Goal: Obtain resource: Download file/media

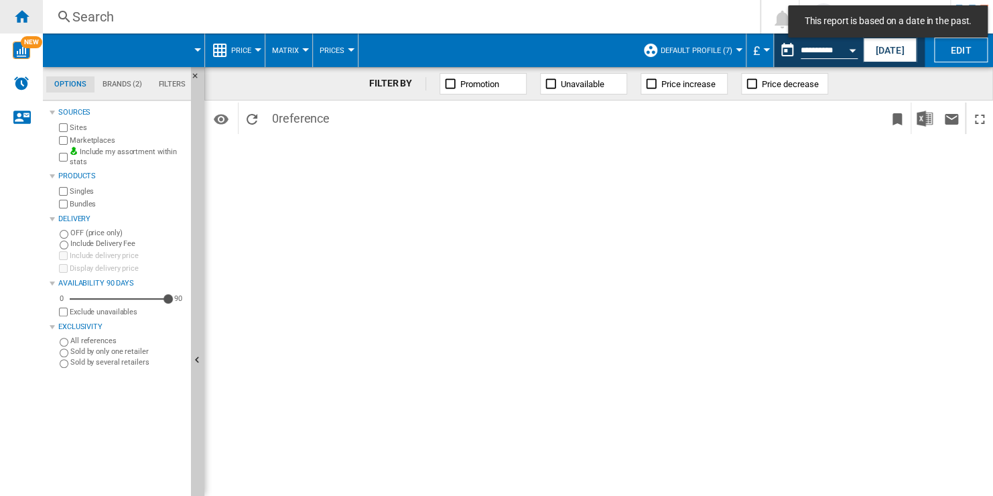
click at [22, 19] on ng-md-icon "Home" at bounding box center [21, 16] width 16 height 16
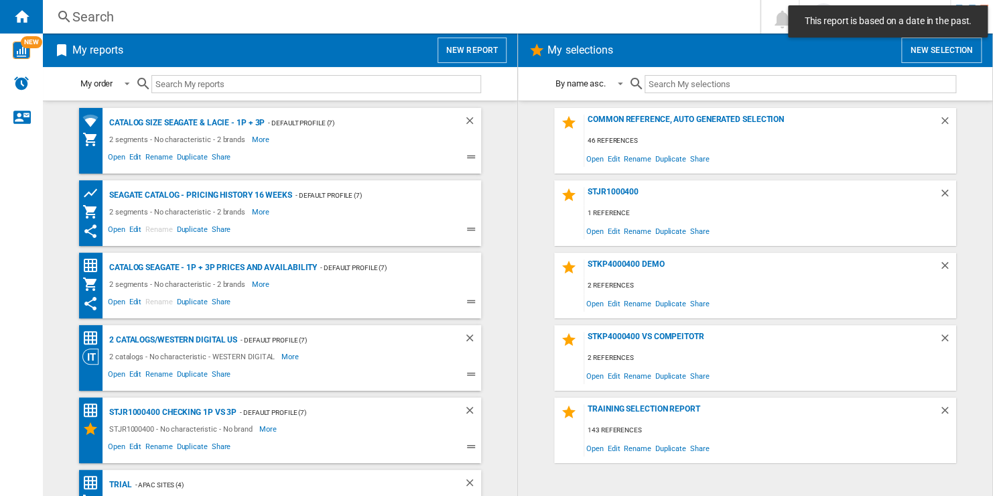
click at [474, 51] on button "New report" at bounding box center [471, 50] width 69 height 25
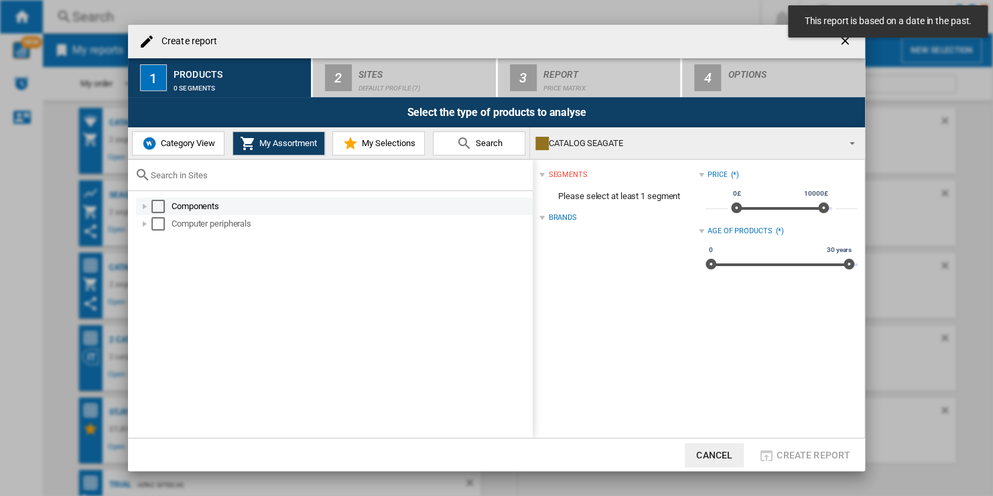
click at [161, 202] on div "Select" at bounding box center [157, 206] width 13 height 13
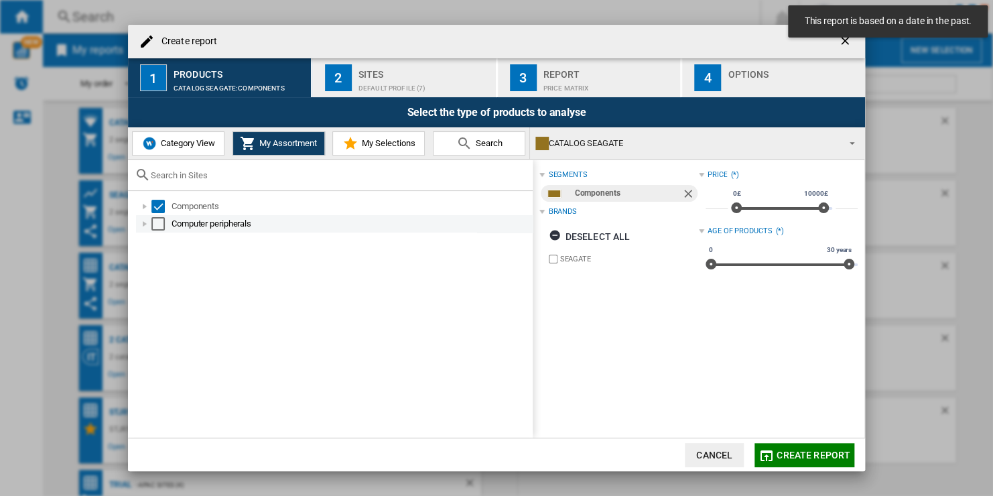
click at [156, 226] on div "Select" at bounding box center [157, 223] width 13 height 13
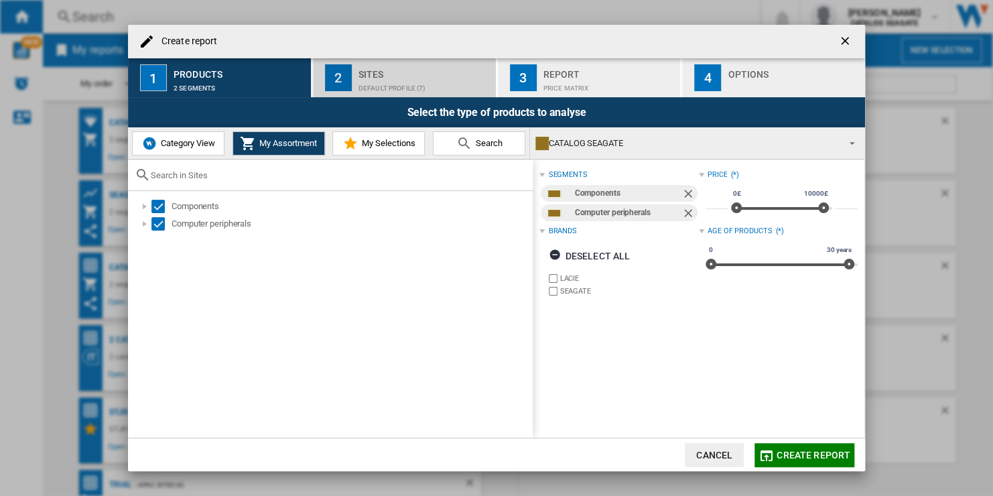
click at [408, 80] on div "Default profile (7)" at bounding box center [424, 85] width 132 height 14
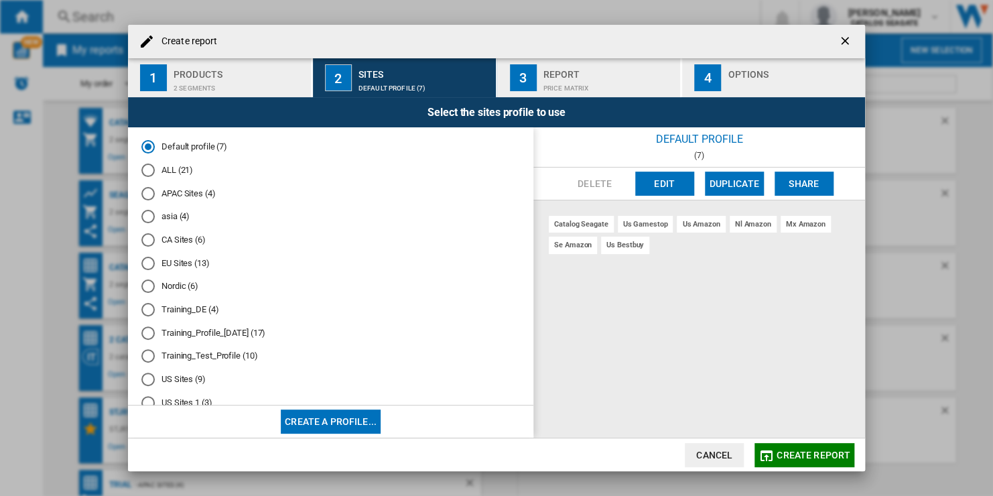
click at [153, 169] on div "ALL (21)" at bounding box center [147, 169] width 13 height 13
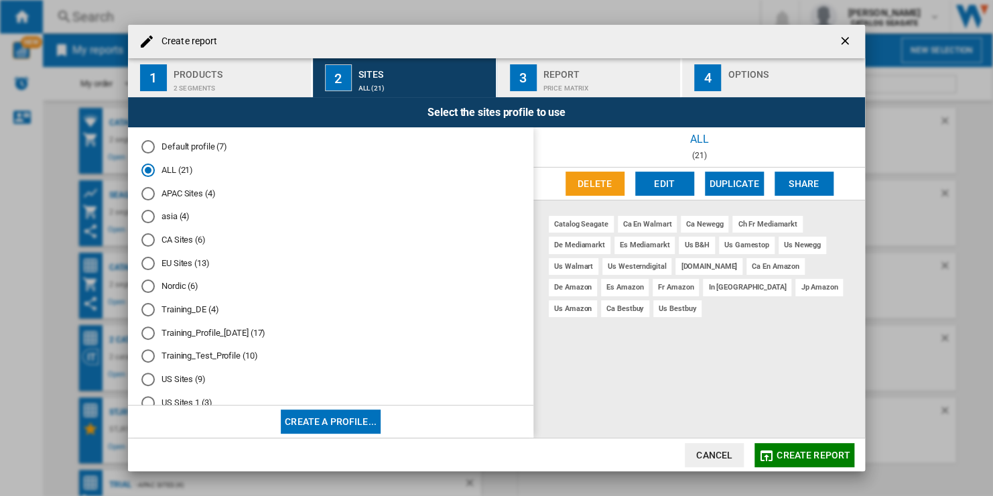
click at [821, 452] on span "Create report" at bounding box center [813, 454] width 74 height 11
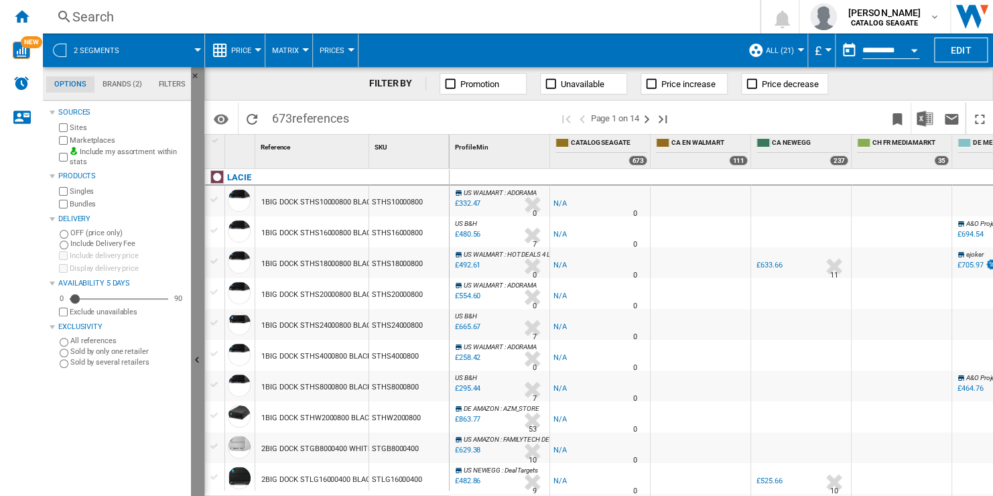
click at [196, 205] on button "Hide" at bounding box center [197, 360] width 13 height 587
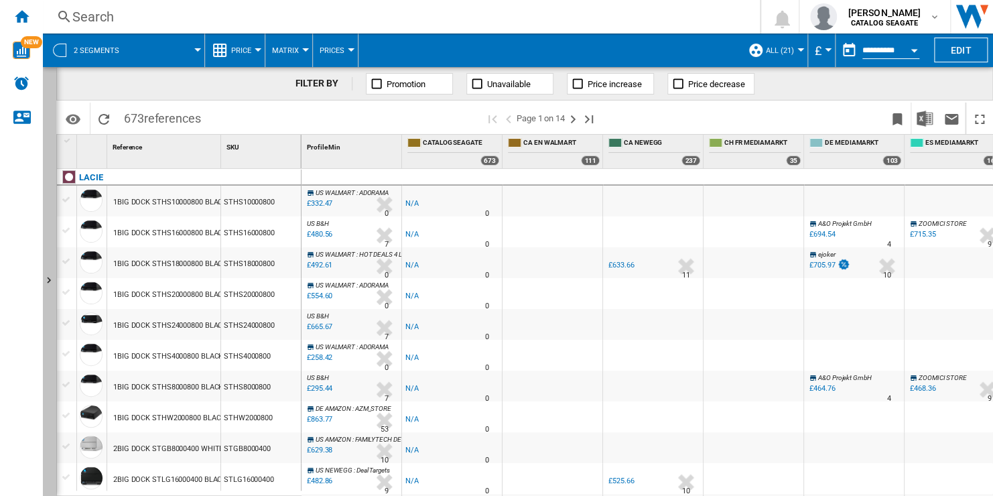
click at [46, 190] on button "Show" at bounding box center [49, 281] width 13 height 429
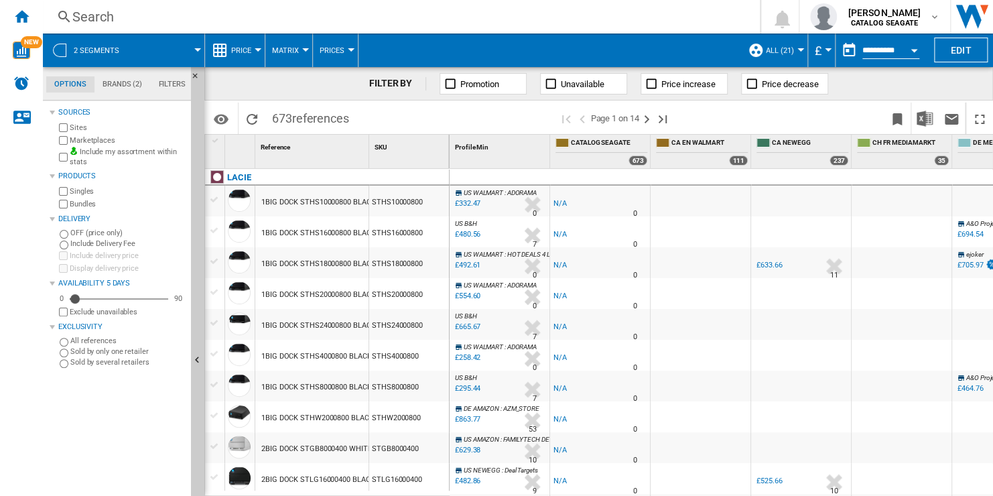
click at [131, 86] on md-tab-item "Brands (2)" at bounding box center [122, 84] width 56 height 16
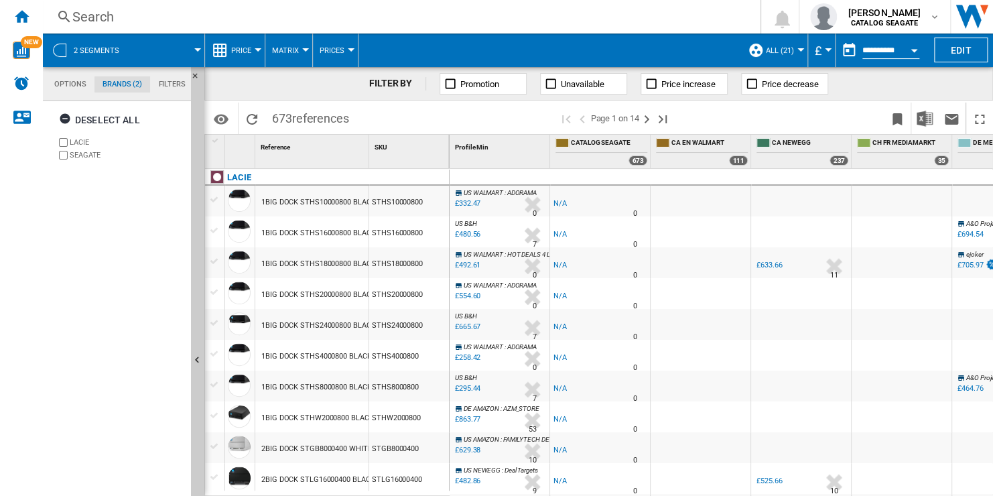
click at [167, 84] on md-tab-item "Filters" at bounding box center [172, 84] width 44 height 16
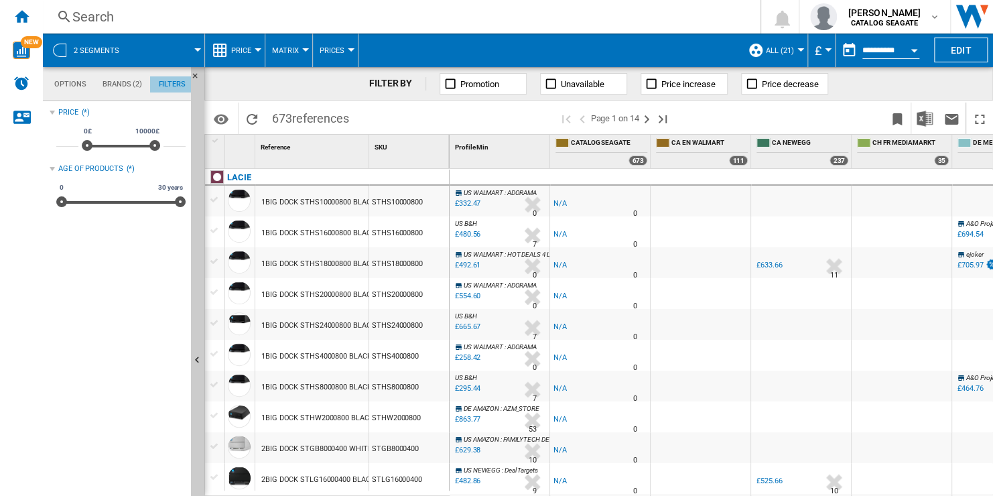
scroll to position [87, 0]
click at [121, 88] on md-tab-item "Brands (2)" at bounding box center [122, 84] width 56 height 16
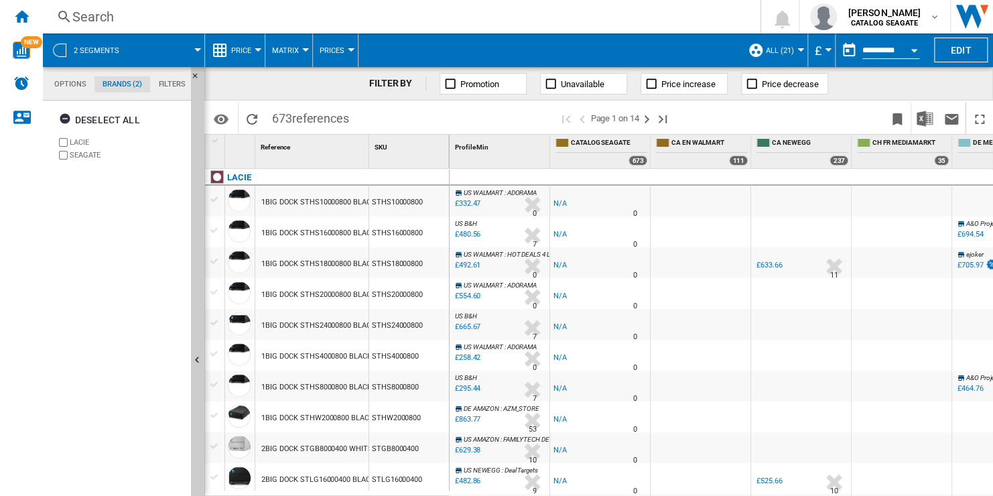
click at [64, 86] on md-tab-item "Options" at bounding box center [70, 84] width 48 height 16
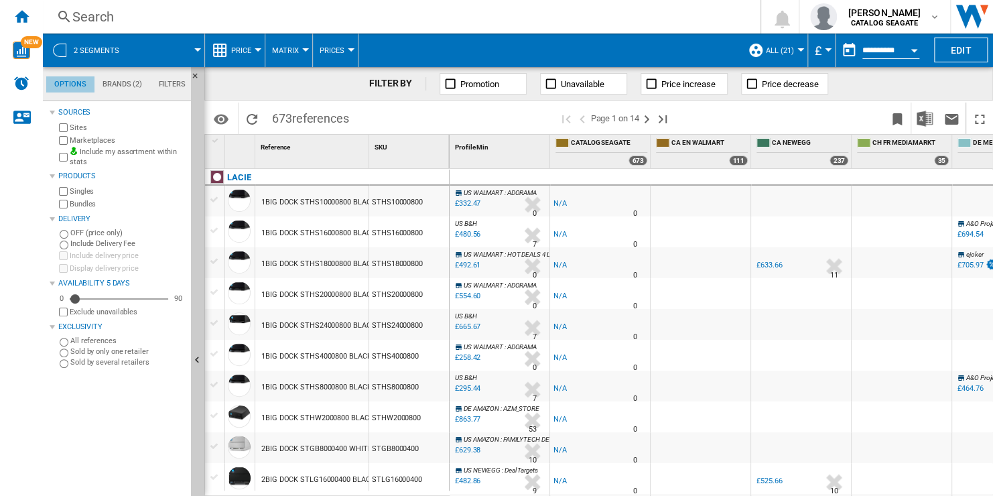
scroll to position [15, 0]
click at [586, 84] on span "Unavailable" at bounding box center [583, 84] width 44 height 10
drag, startPoint x: 75, startPoint y: 299, endPoint x: 211, endPoint y: 302, distance: 136.0
click at [211, 302] on div "Options Brands (2) Filters Options Brands (2) Filters Sources Sites Marketplace…" at bounding box center [518, 281] width 950 height 429
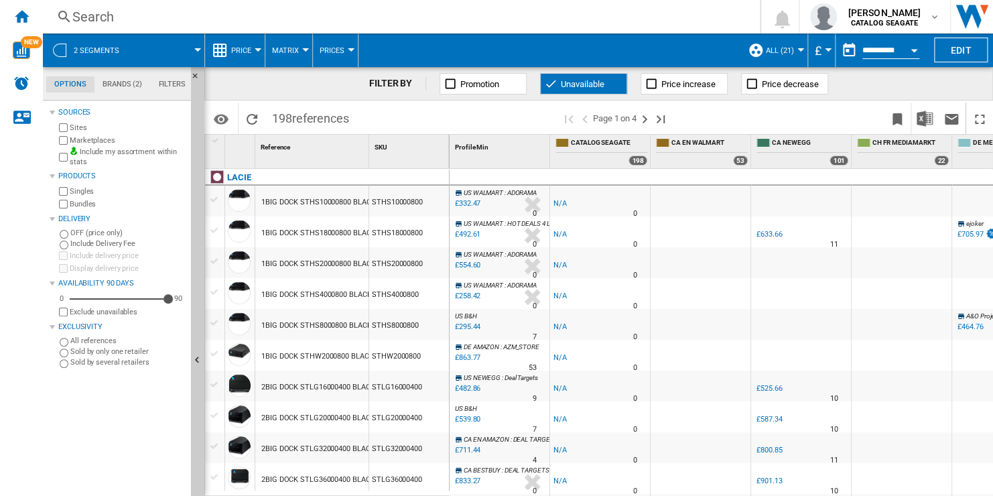
click at [337, 48] on span "Prices" at bounding box center [331, 50] width 25 height 9
click at [362, 149] on button "Sold" at bounding box center [343, 147] width 64 height 32
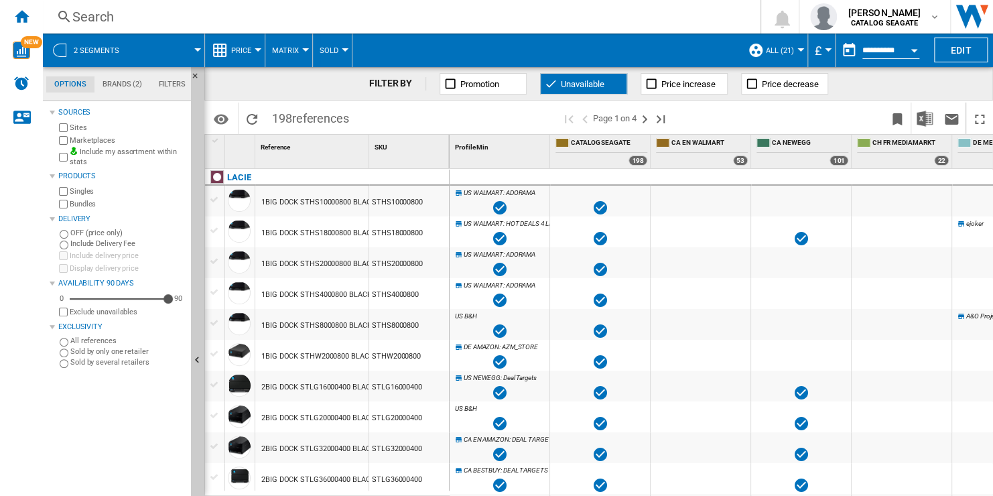
click at [338, 48] on button "Sold" at bounding box center [331, 49] width 25 height 33
click at [357, 124] on button "Gaps" at bounding box center [343, 115] width 64 height 32
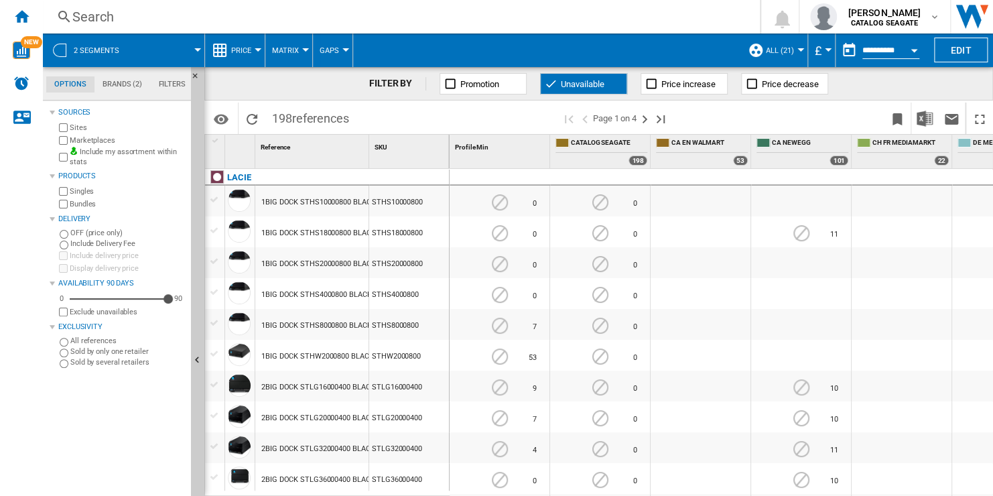
click at [336, 51] on span "Gaps" at bounding box center [328, 50] width 19 height 9
click at [352, 88] on button "Prices" at bounding box center [343, 83] width 64 height 32
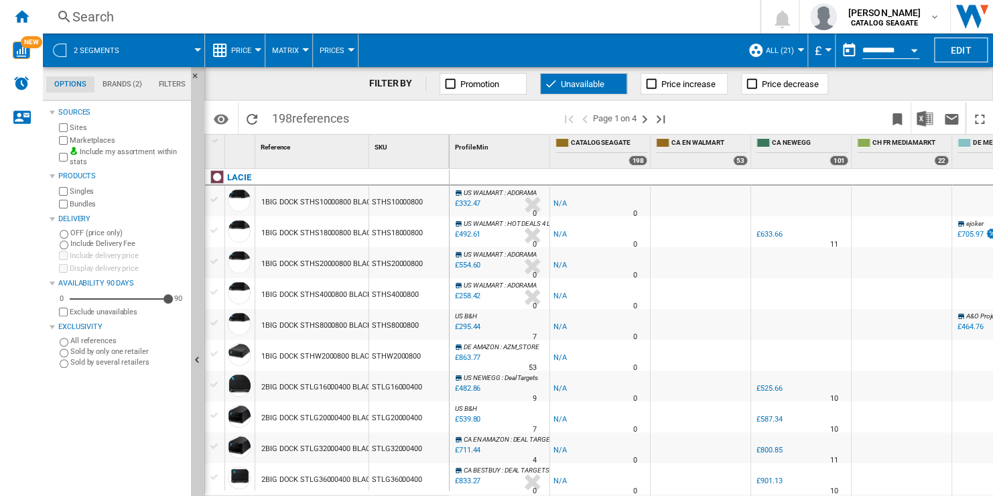
click at [341, 54] on span "Prices" at bounding box center [331, 50] width 25 height 9
click at [361, 118] on button "Gaps" at bounding box center [343, 115] width 64 height 32
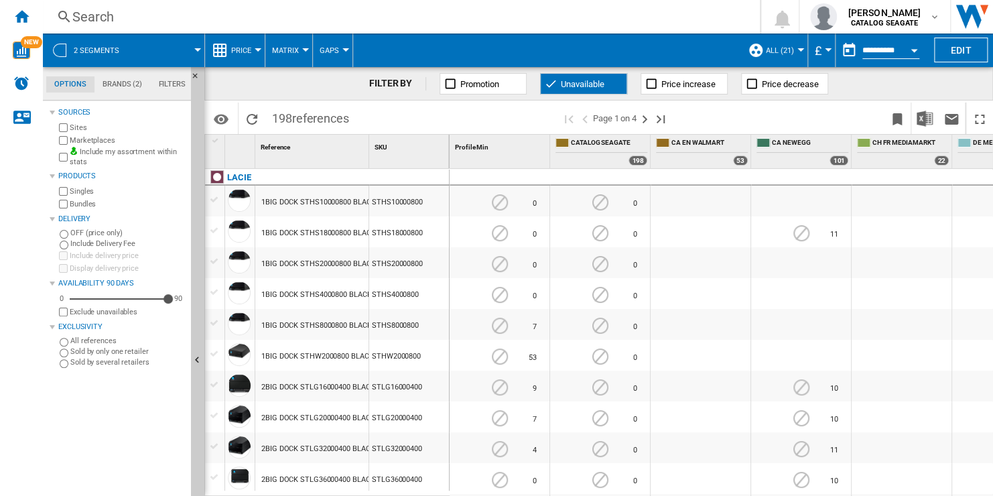
click at [586, 86] on span "Unavailable" at bounding box center [583, 84] width 44 height 10
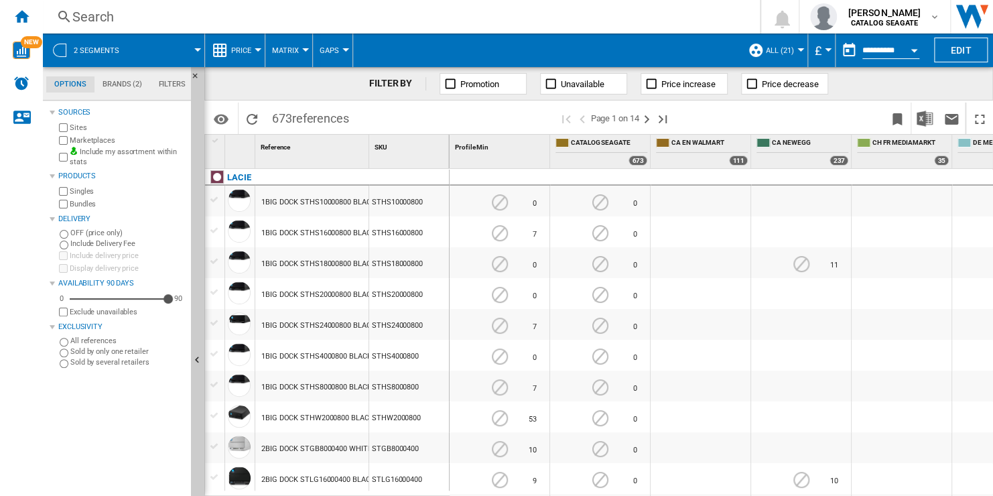
click at [335, 48] on span "Gaps" at bounding box center [328, 50] width 19 height 9
click at [350, 75] on button "Prices" at bounding box center [343, 83] width 64 height 32
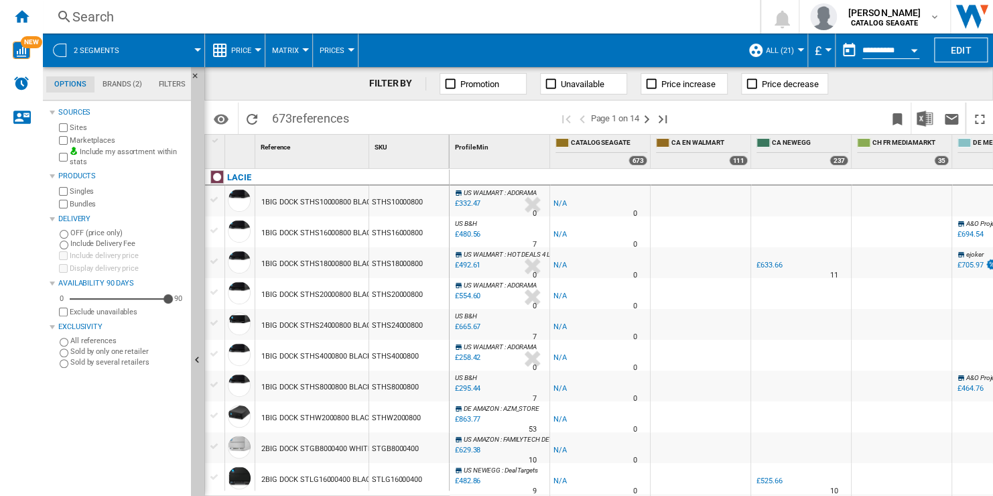
click at [256, 48] on div at bounding box center [258, 49] width 7 height 3
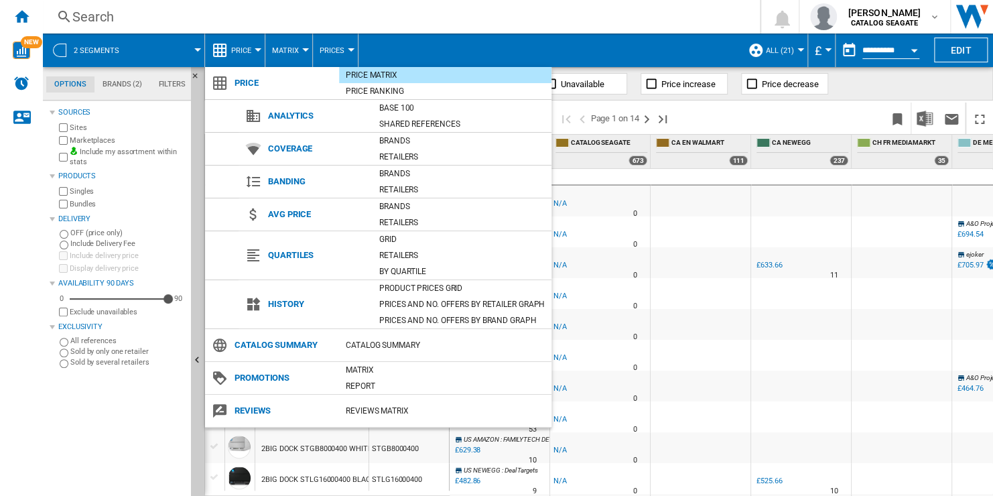
click at [415, 346] on div "Catalog Summary" at bounding box center [445, 344] width 212 height 13
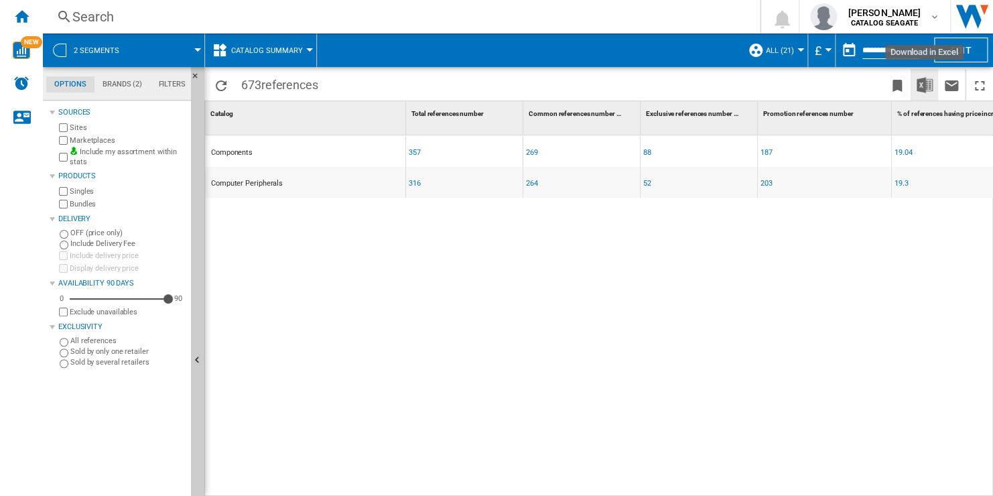
click at [919, 84] on img "Download in Excel" at bounding box center [924, 85] width 16 height 16
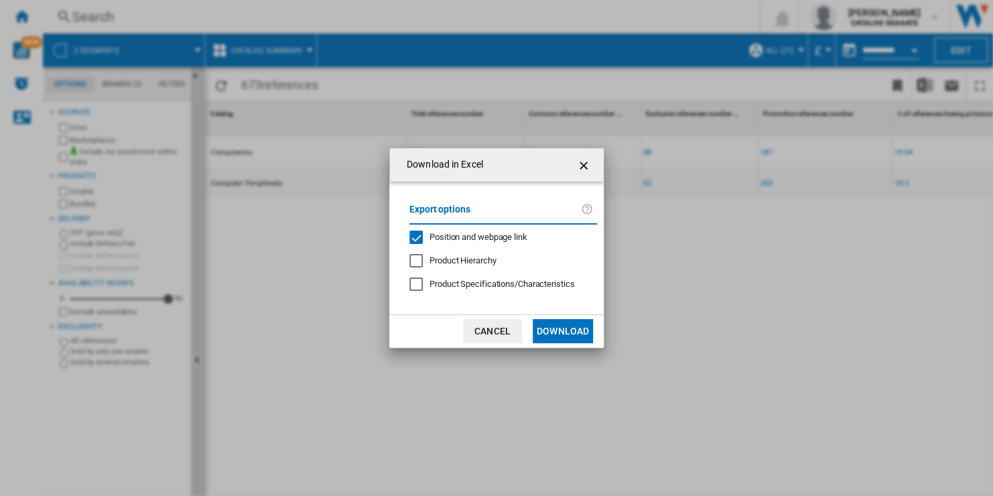
click at [488, 232] on md-checkbox "Position and webpage link" at bounding box center [497, 237] width 177 height 13
click at [565, 338] on button "Download" at bounding box center [562, 331] width 60 height 24
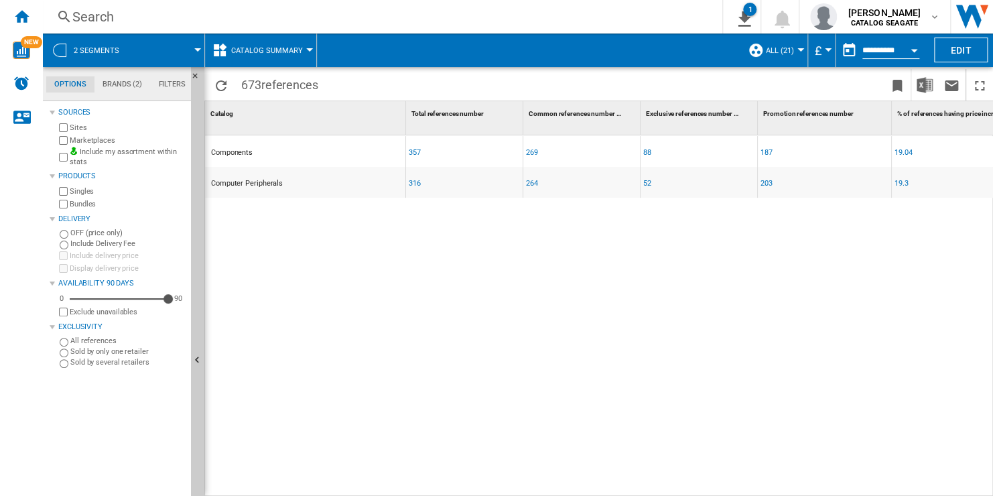
click at [292, 49] on span "Catalog Summary" at bounding box center [267, 50] width 72 height 9
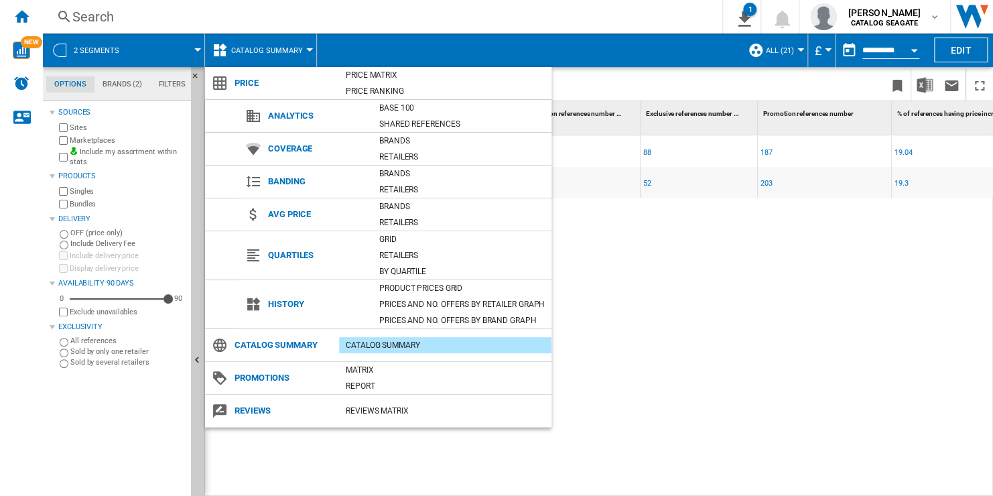
click at [116, 88] on md-backdrop at bounding box center [496, 248] width 993 height 496
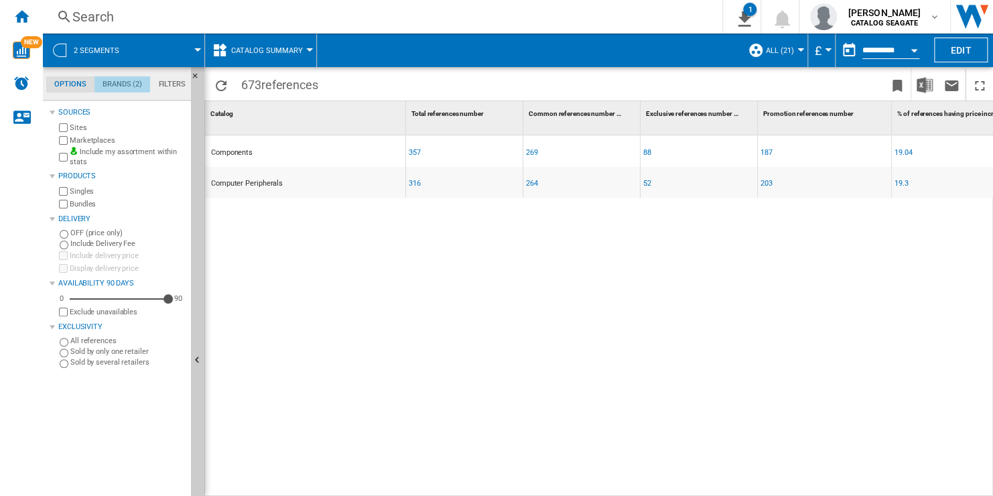
click at [121, 84] on md-tab-item "Brands (2)" at bounding box center [122, 84] width 56 height 16
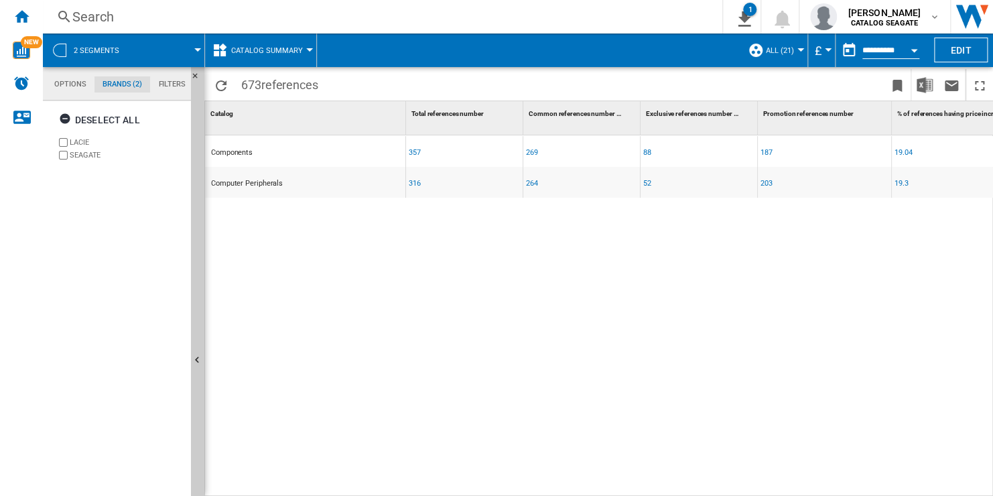
click at [167, 86] on md-tab-item "Filters" at bounding box center [172, 84] width 44 height 16
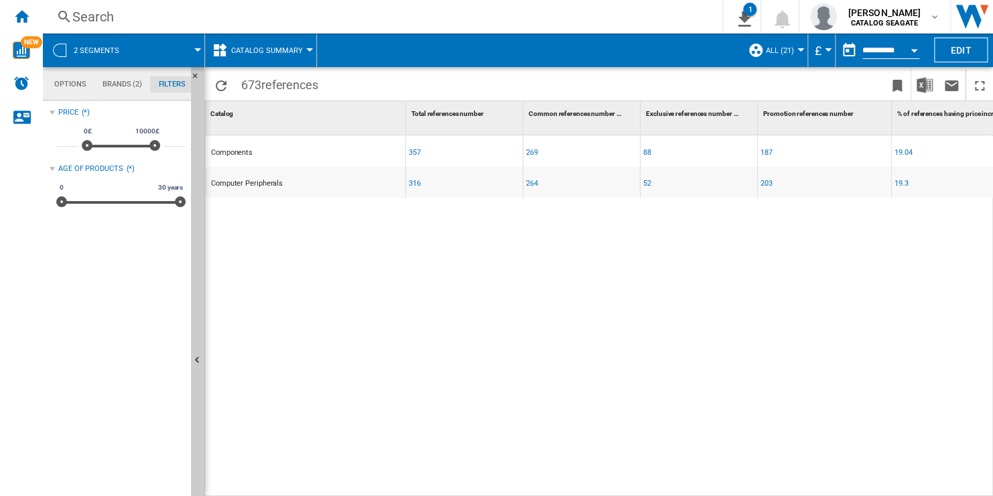
click at [65, 84] on md-tab-item "Options" at bounding box center [70, 84] width 48 height 16
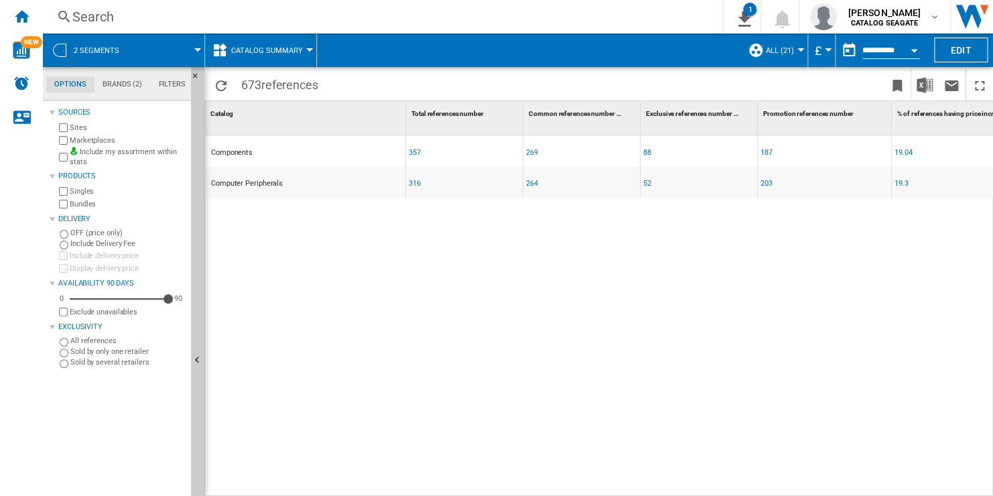
click at [295, 56] on button "Catalog Summary" at bounding box center [270, 49] width 78 height 33
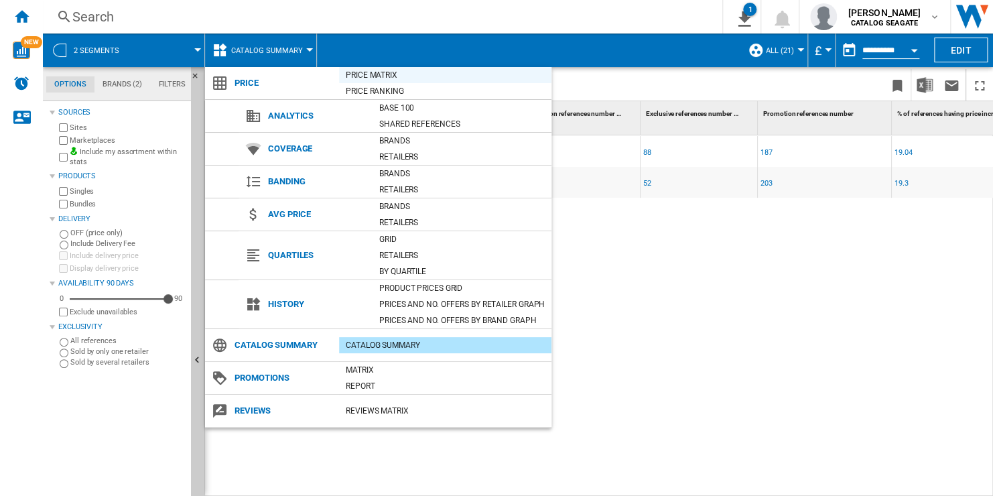
click at [421, 78] on div "Price Matrix" at bounding box center [445, 74] width 212 height 13
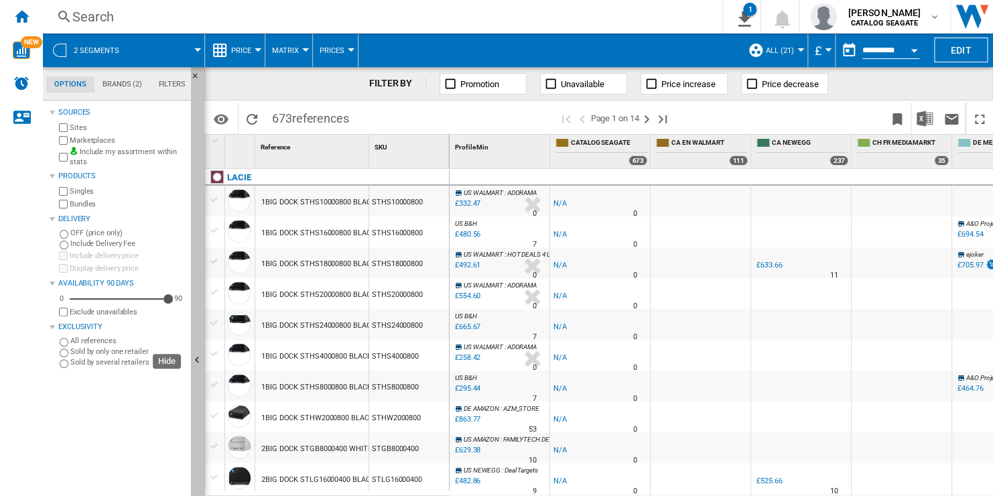
click at [195, 348] on button "Hide" at bounding box center [197, 360] width 13 height 587
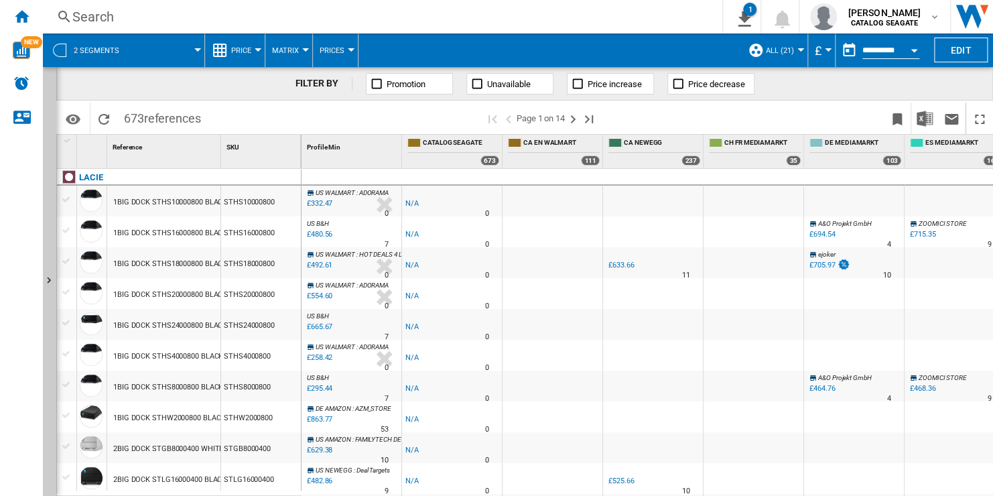
click at [506, 84] on span "Unavailable" at bounding box center [509, 84] width 44 height 10
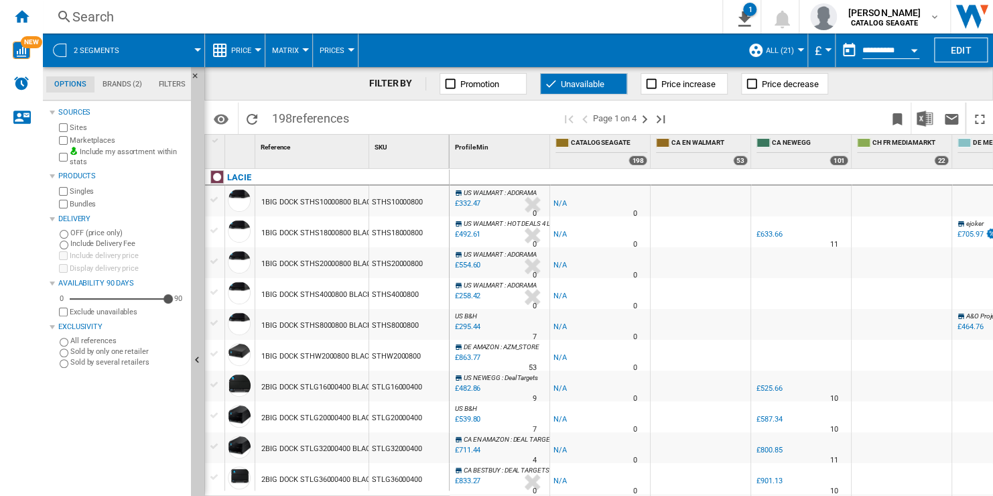
click at [243, 50] on span "Price" at bounding box center [241, 50] width 20 height 9
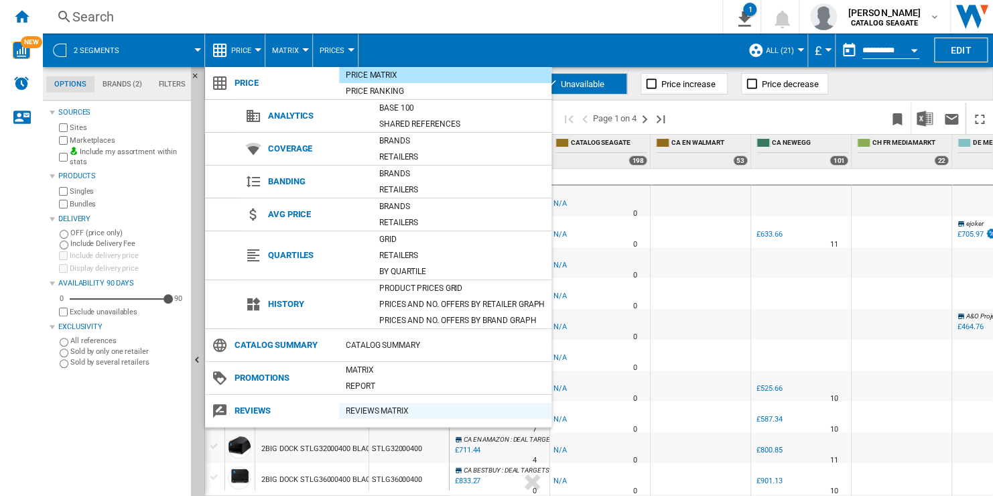
click at [401, 408] on div "REVIEWS Matrix" at bounding box center [445, 410] width 212 height 13
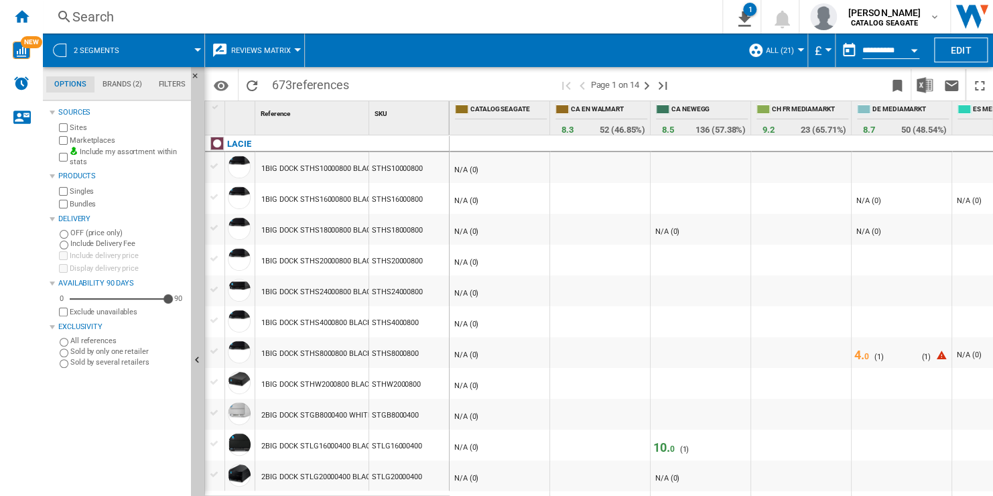
click at [141, 351] on label "Sold by only one retailer" at bounding box center [127, 351] width 115 height 10
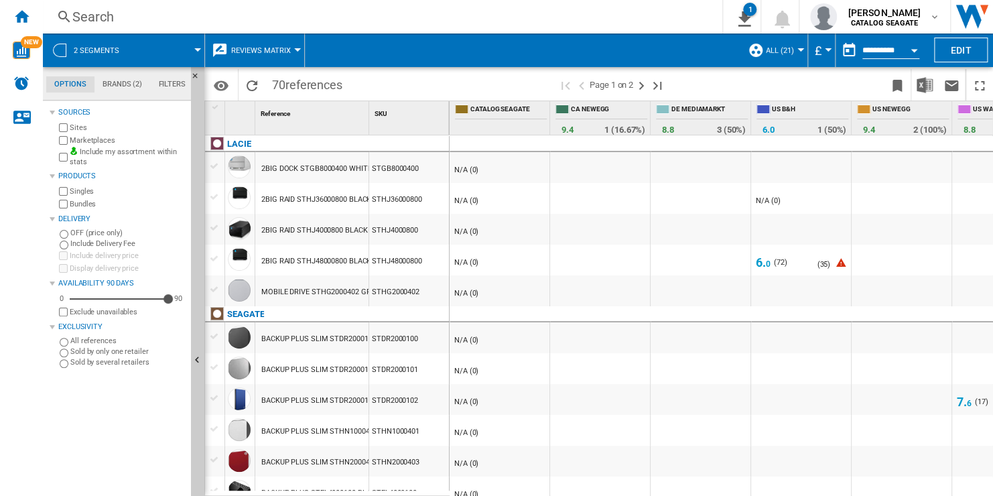
click at [94, 342] on label "All references" at bounding box center [127, 341] width 115 height 10
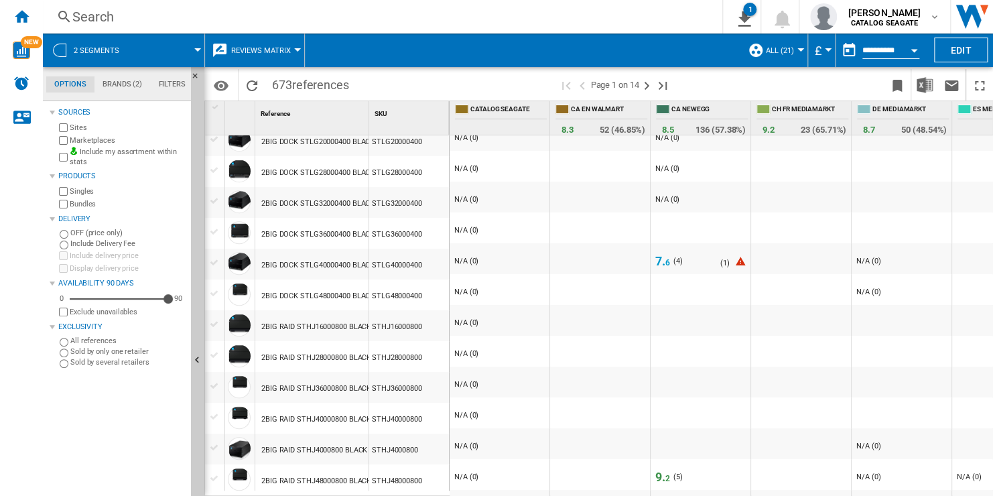
scroll to position [402, 0]
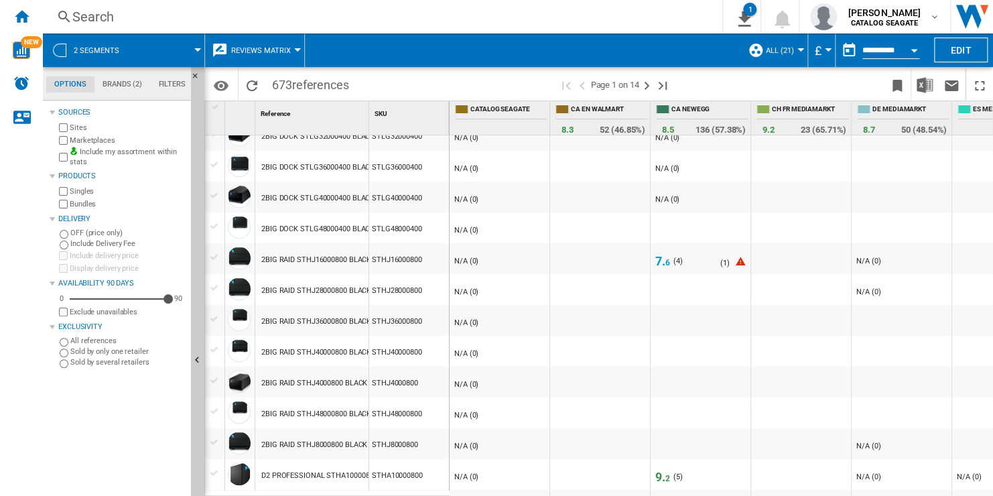
click at [665, 261] on span "6" at bounding box center [667, 262] width 5 height 9
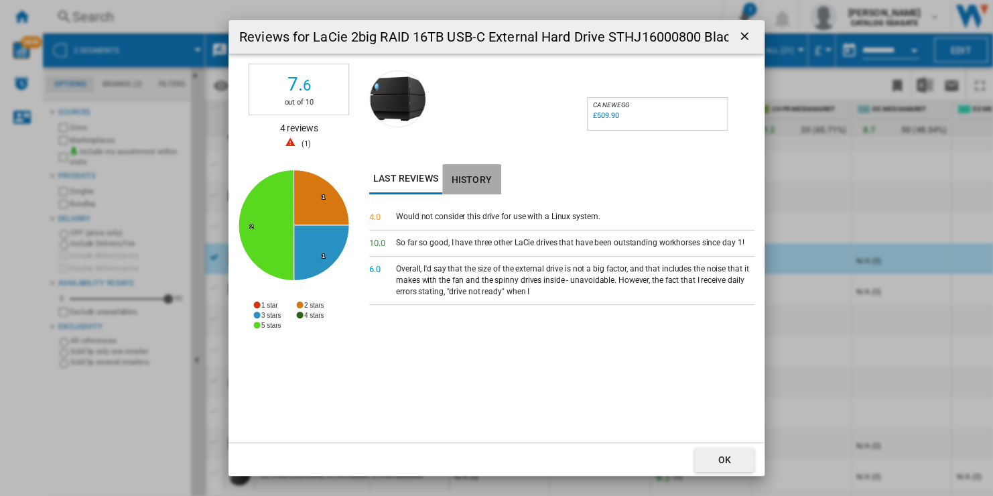
click at [462, 182] on button "History" at bounding box center [471, 179] width 59 height 30
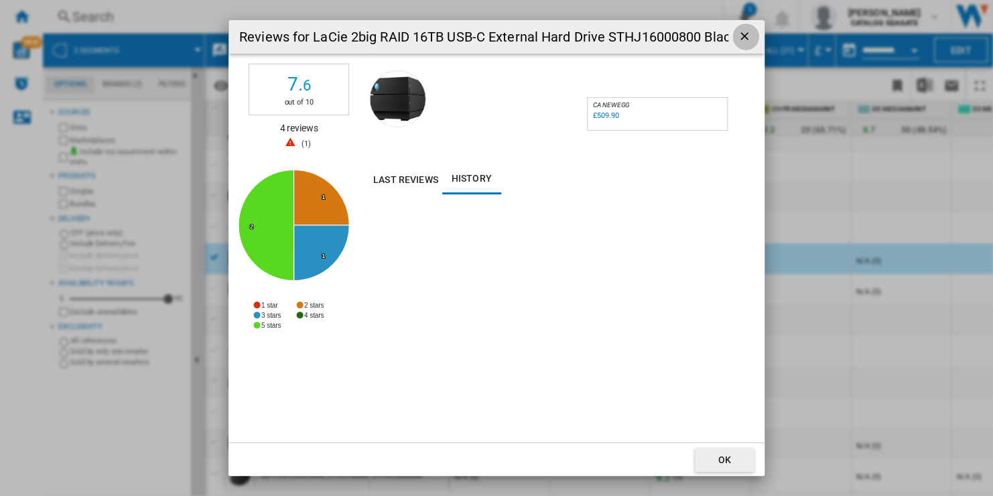
click at [741, 35] on ng-md-icon "getI18NText('BUTTONS.CLOSE_DIALOG')" at bounding box center [745, 37] width 16 height 16
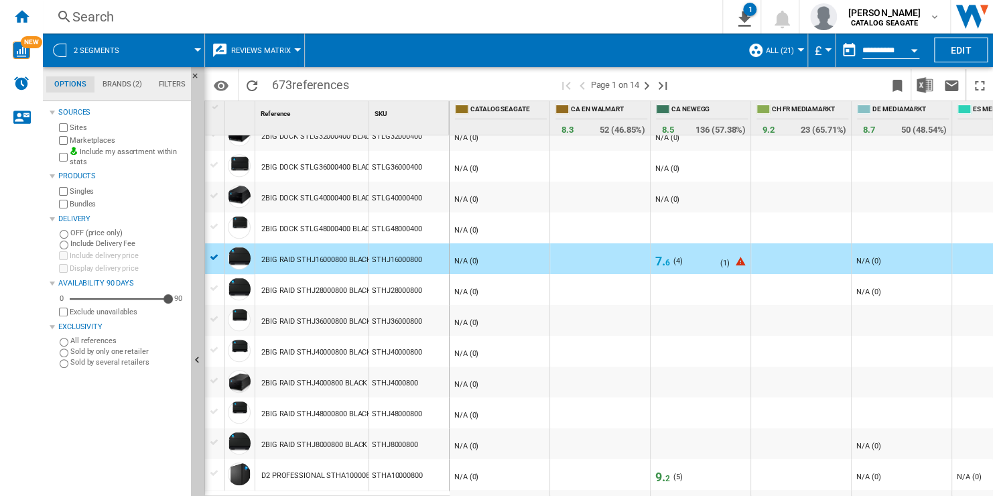
click at [275, 45] on button "Reviews Matrix" at bounding box center [264, 49] width 66 height 33
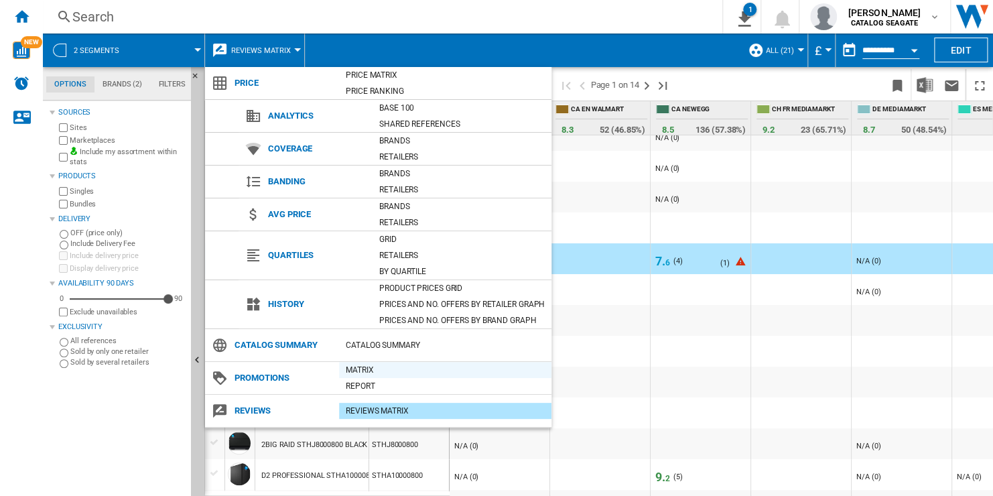
click at [401, 372] on div "Matrix" at bounding box center [445, 369] width 212 height 13
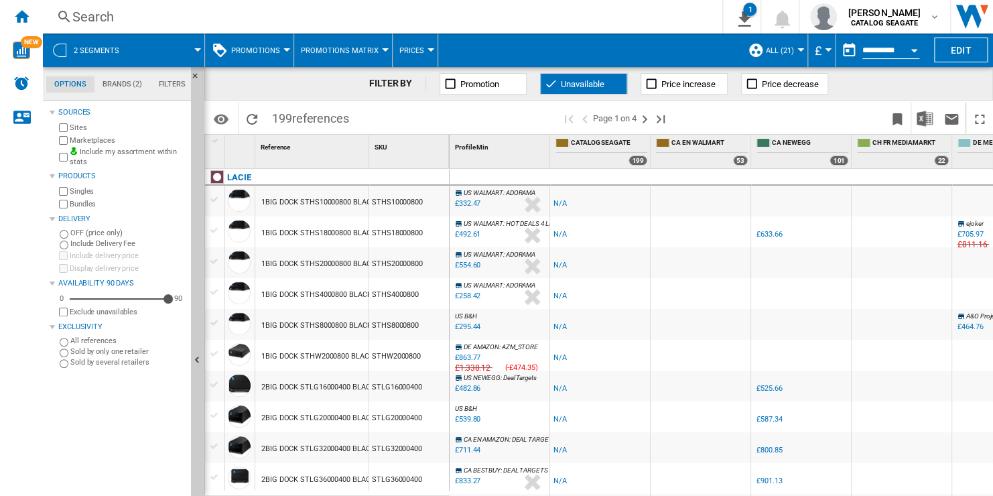
click at [591, 85] on span "Unavailable" at bounding box center [583, 84] width 44 height 10
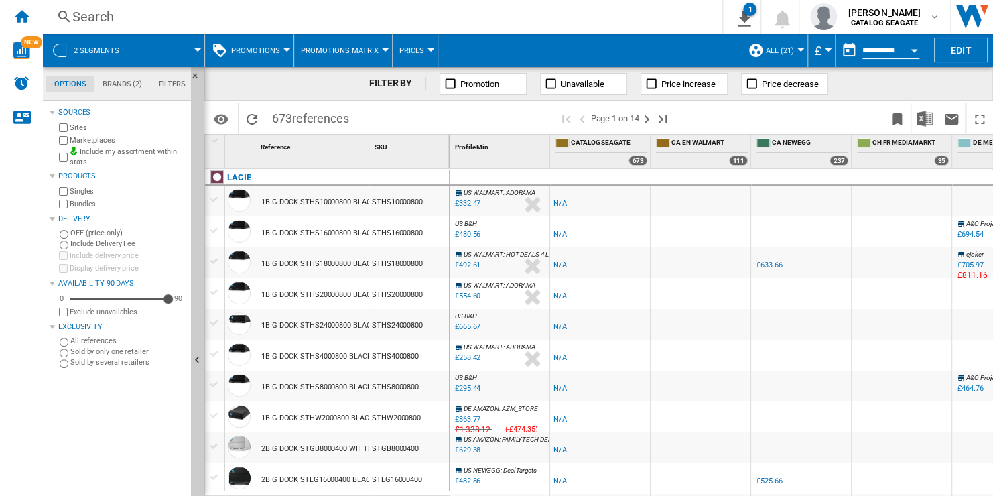
click at [279, 52] on button "Promotions" at bounding box center [259, 49] width 56 height 33
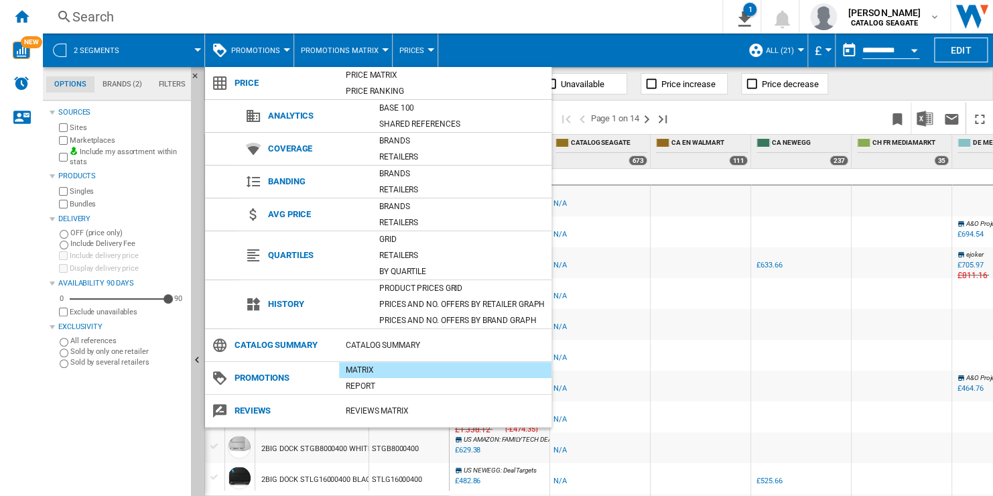
click at [368, 51] on md-backdrop at bounding box center [496, 248] width 993 height 496
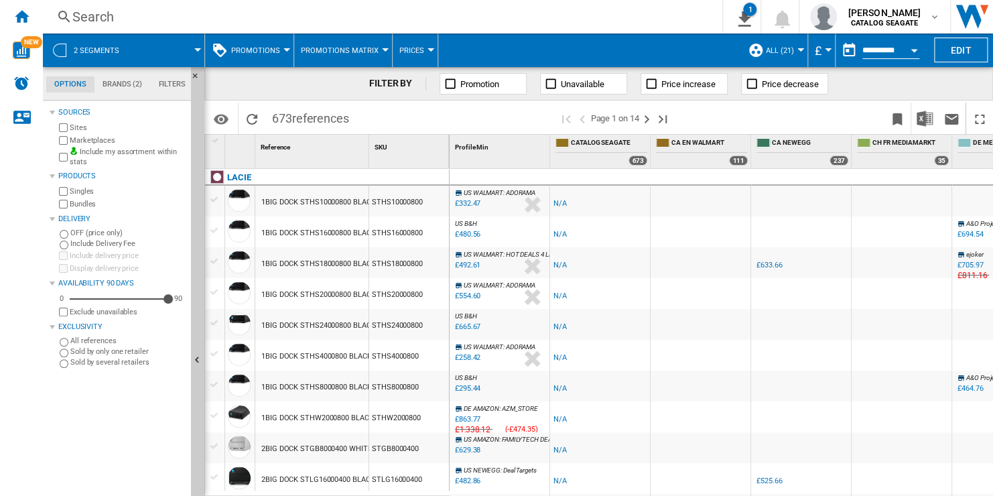
click at [368, 50] on span "Promotions Matrix" at bounding box center [340, 50] width 78 height 9
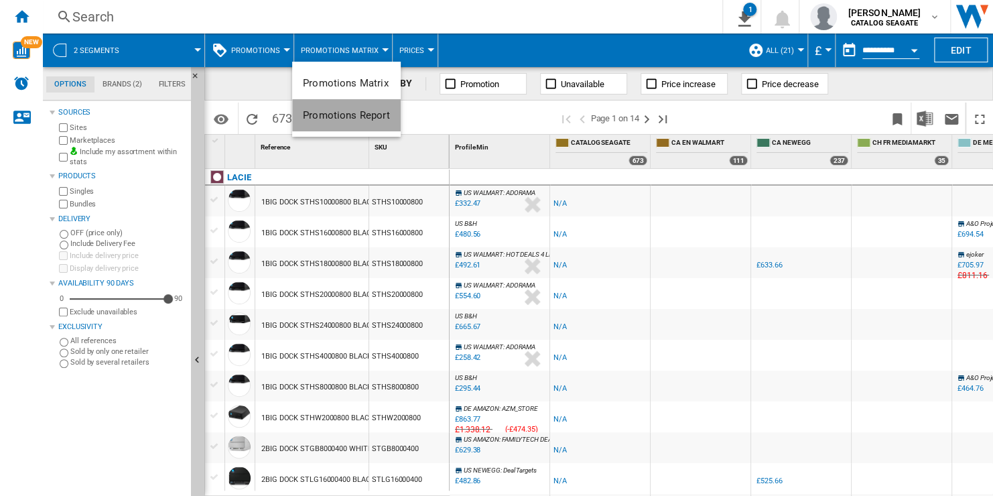
click at [380, 115] on span "Promotions Report" at bounding box center [346, 115] width 87 height 12
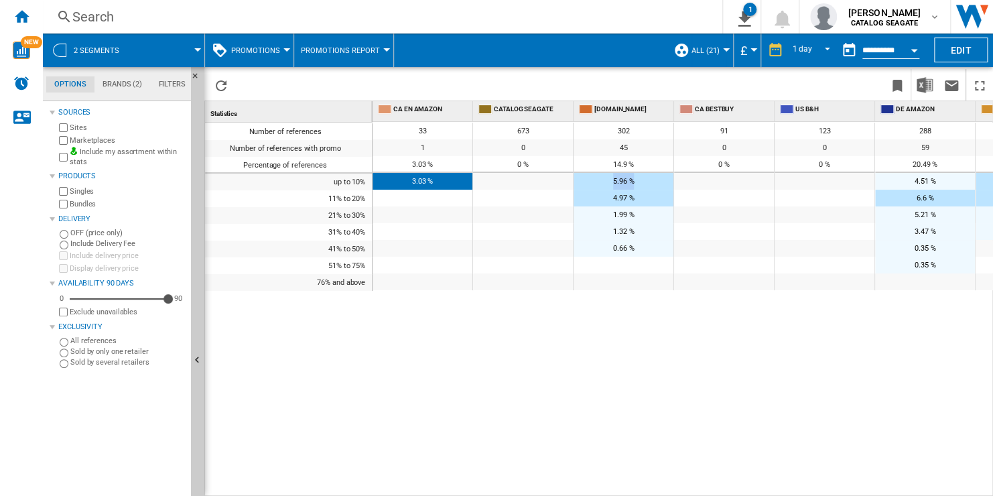
drag, startPoint x: 609, startPoint y: 180, endPoint x: 643, endPoint y: 180, distance: 34.2
click at [643, 180] on div "5.96 %" at bounding box center [623, 181] width 100 height 17
click at [374, 51] on span "Promotions Report" at bounding box center [340, 50] width 79 height 9
click at [374, 88] on span "Promotions Matrix" at bounding box center [346, 83] width 86 height 12
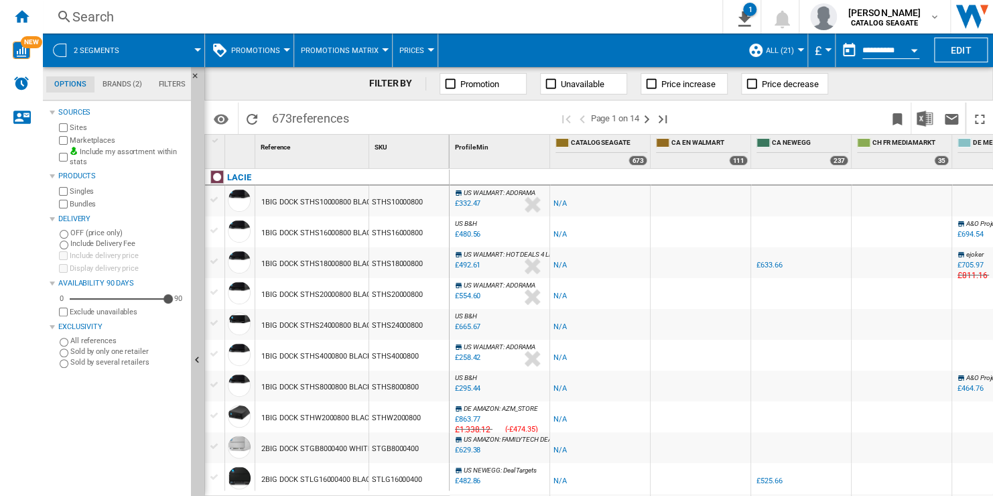
click at [415, 58] on button "Prices" at bounding box center [414, 49] width 31 height 33
click at [425, 113] on button "Gaps" at bounding box center [419, 115] width 64 height 32
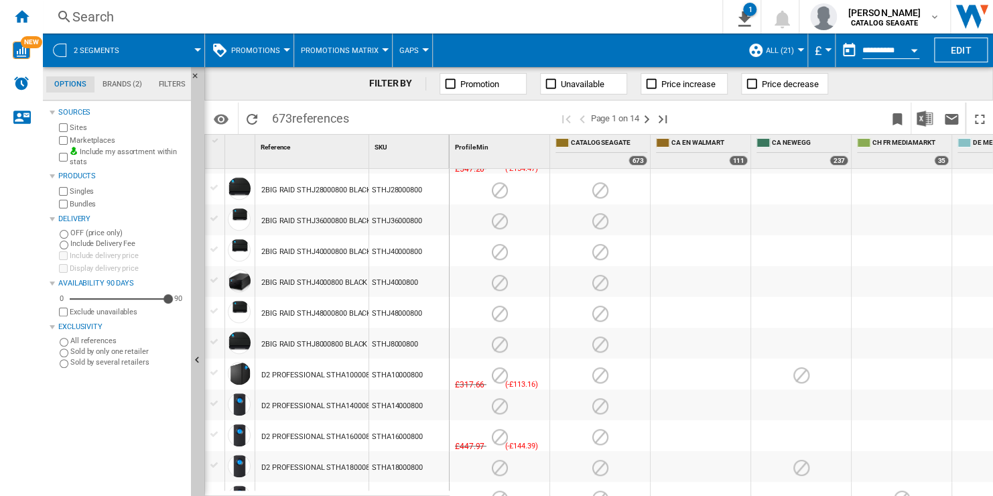
scroll to position [871, 0]
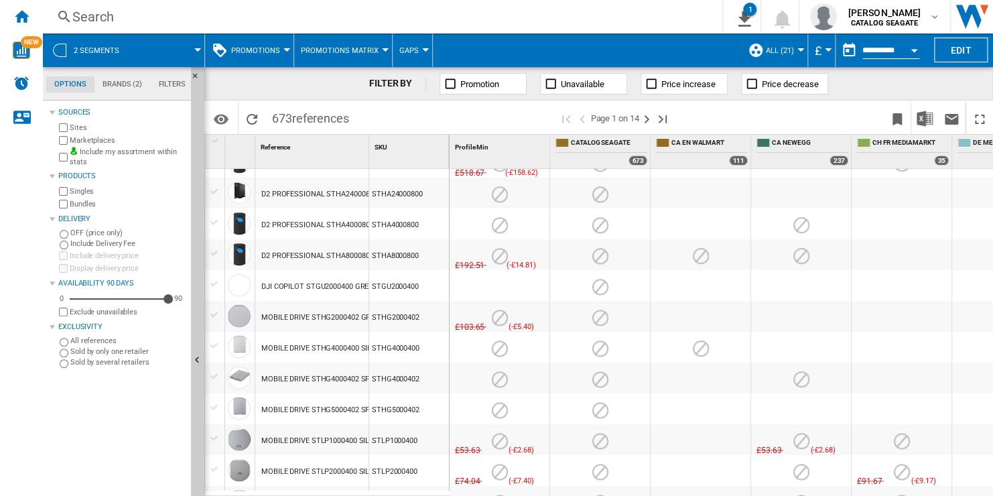
click at [408, 51] on span "Gaps" at bounding box center [408, 50] width 19 height 9
click at [428, 147] on button "Sold" at bounding box center [419, 147] width 64 height 32
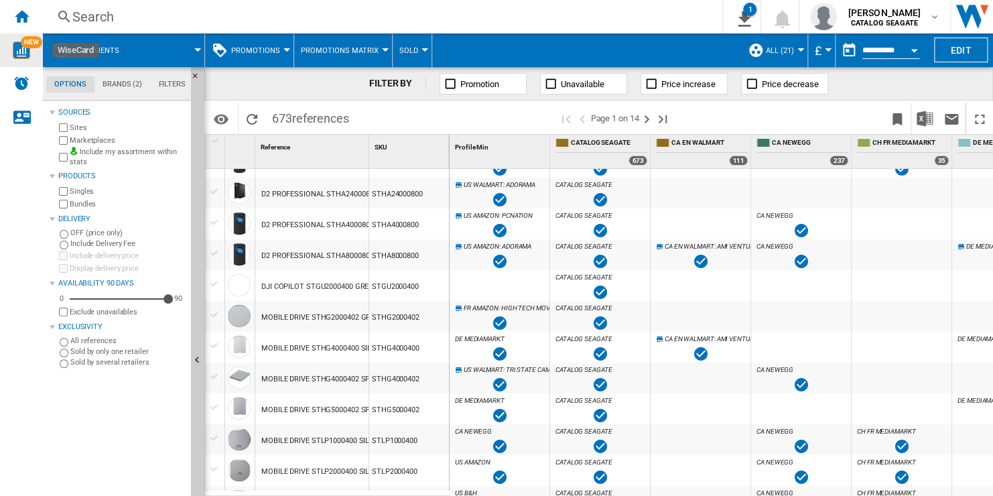
click at [25, 48] on img "WiseCard" at bounding box center [21, 50] width 17 height 17
click at [399, 227] on div "STHA4000800" at bounding box center [409, 223] width 80 height 31
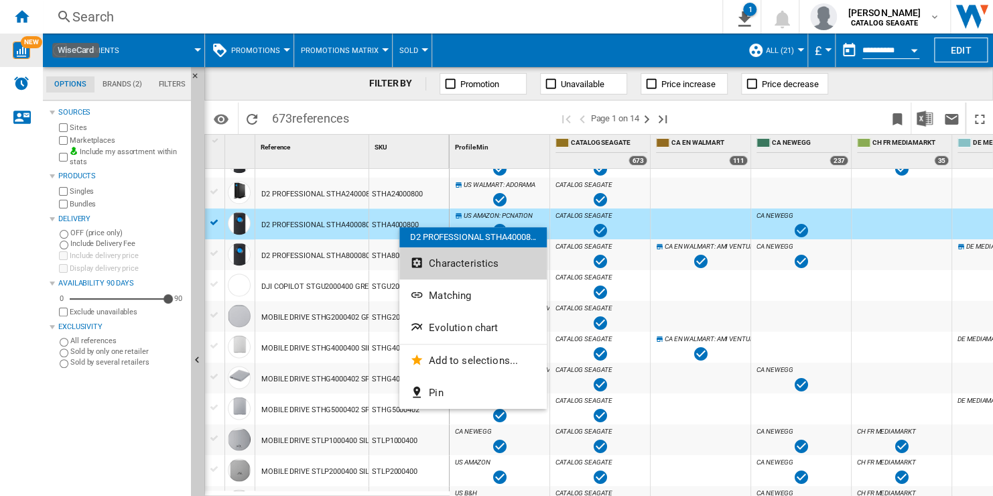
click at [474, 267] on span "Characteristics" at bounding box center [464, 263] width 70 height 12
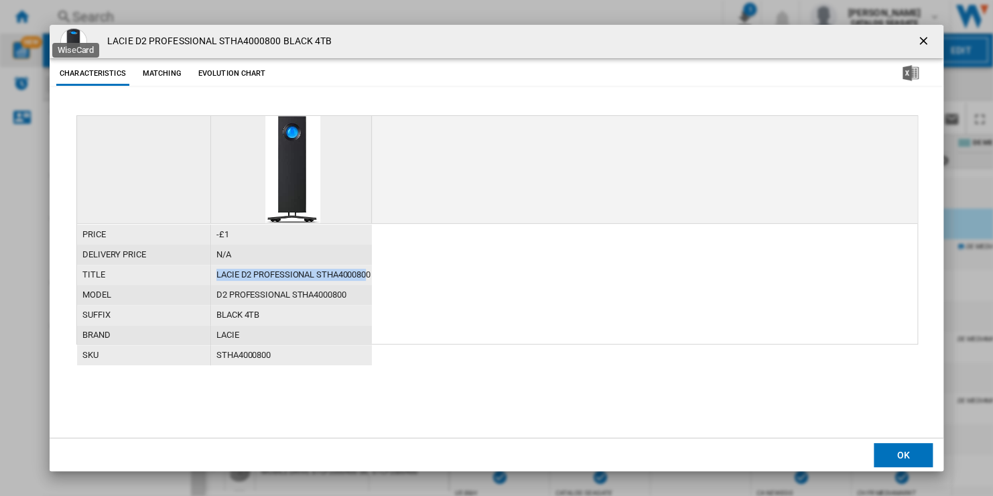
drag, startPoint x: 216, startPoint y: 275, endPoint x: 370, endPoint y: 275, distance: 154.0
click at [370, 275] on div "LACIE D2 PROFESSIONAL STHA4000800 BLACK 4TB" at bounding box center [291, 275] width 161 height 20
copy div "LACIE D2 PROFESSIONAL STHA400080"
click at [922, 37] on ng-md-icon "getI18NText('BUTTONS.CLOSE_DIALOG')" at bounding box center [924, 42] width 16 height 16
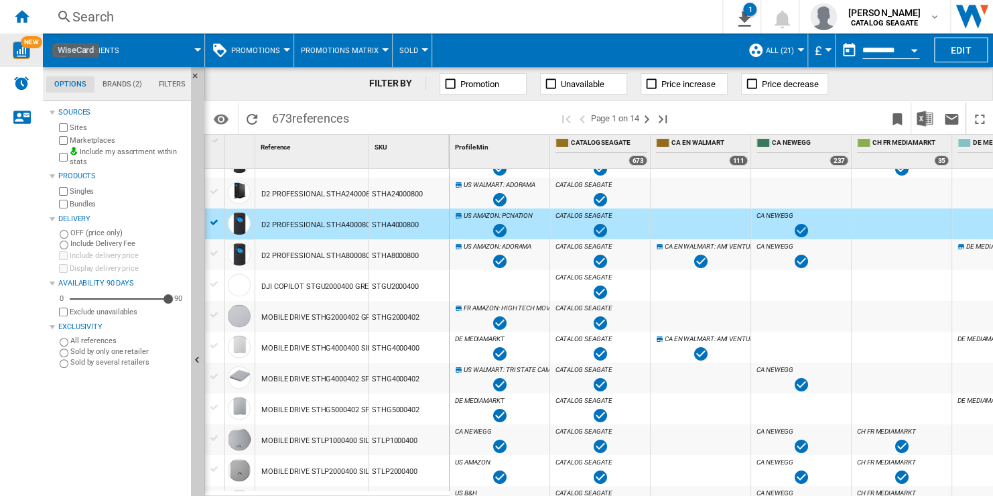
click at [357, 51] on span "Promotions Matrix" at bounding box center [340, 50] width 78 height 9
click at [270, 52] on md-backdrop at bounding box center [496, 248] width 993 height 496
click at [270, 52] on span "Promotions" at bounding box center [255, 50] width 49 height 9
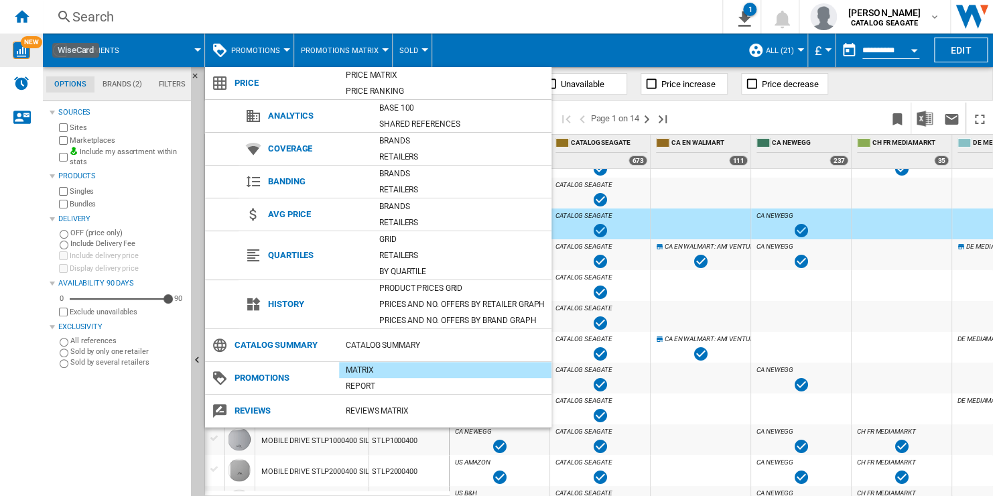
click at [733, 113] on md-backdrop at bounding box center [496, 248] width 993 height 496
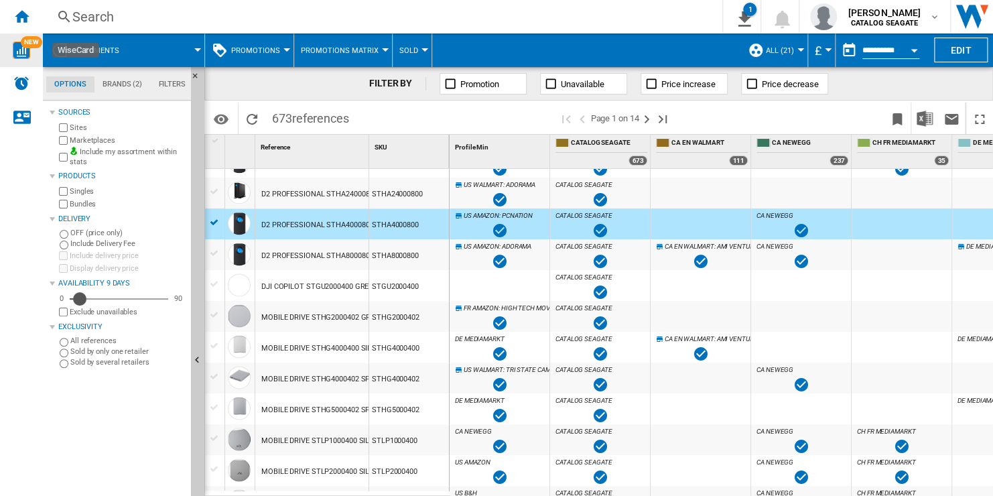
click at [79, 297] on div "9" at bounding box center [119, 298] width 98 height 13
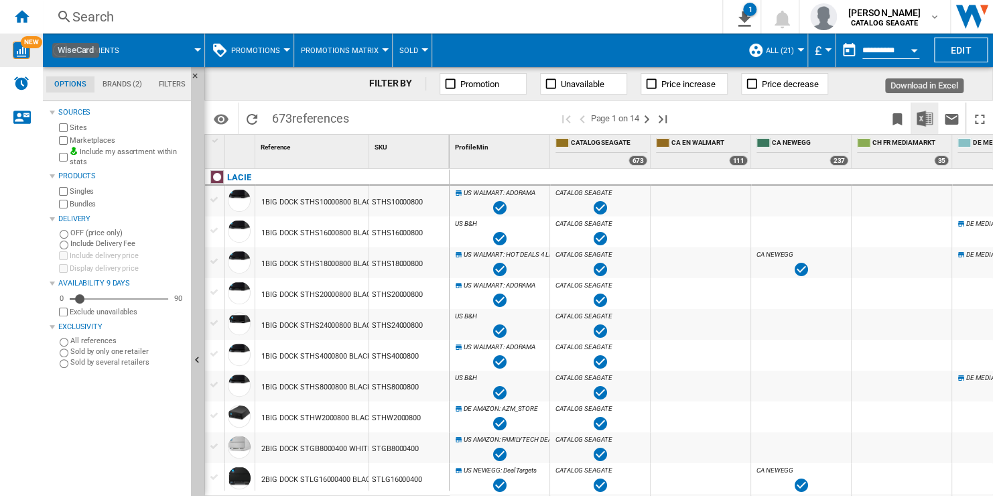
click at [922, 118] on img "Download in Excel" at bounding box center [924, 119] width 16 height 16
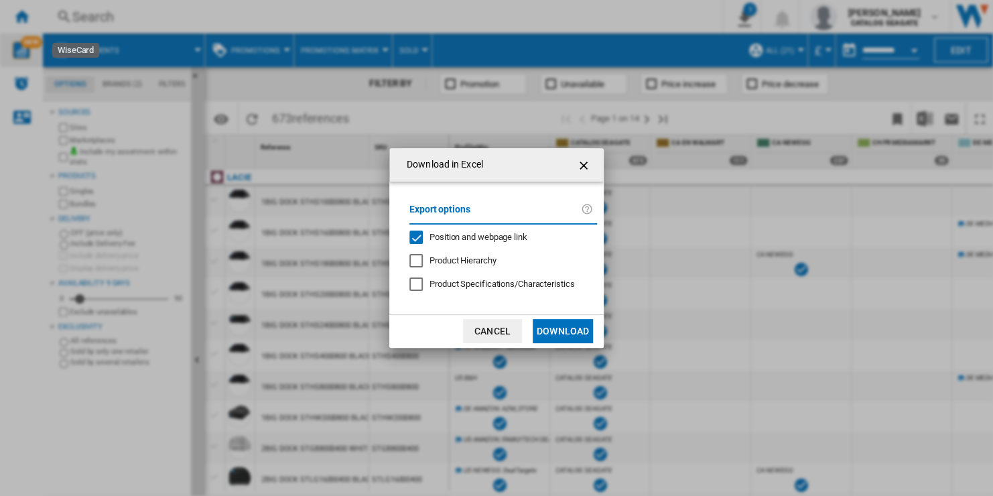
click at [508, 238] on span "Position and webpage link" at bounding box center [478, 237] width 98 height 10
click at [561, 335] on button "Download" at bounding box center [562, 331] width 60 height 24
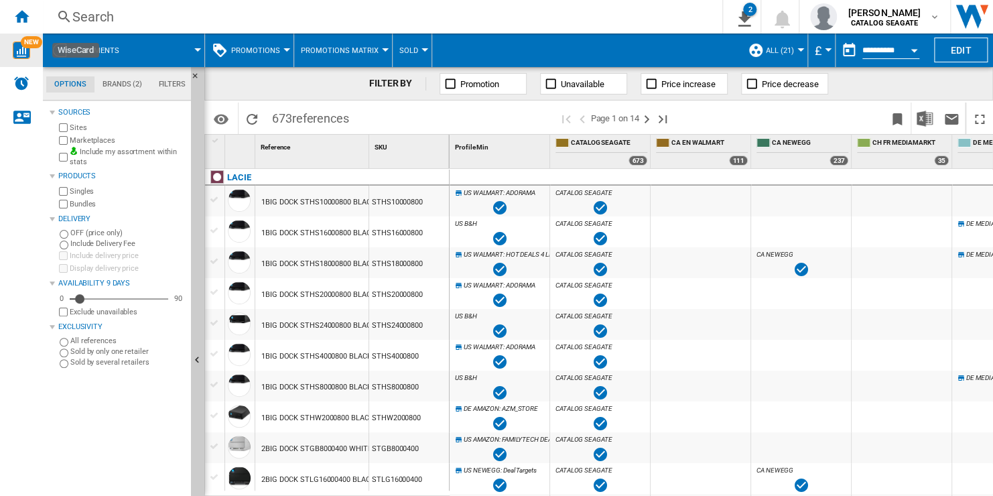
drag, startPoint x: 592, startPoint y: 488, endPoint x: 618, endPoint y: 494, distance: 27.0
click at [618, 494] on div "US WALMART : ADORAMA -1.0 % £332.47 % N/A £NaN ( £332.47 ) US WALMART : ADORAMA…" at bounding box center [721, 333] width 544 height 328
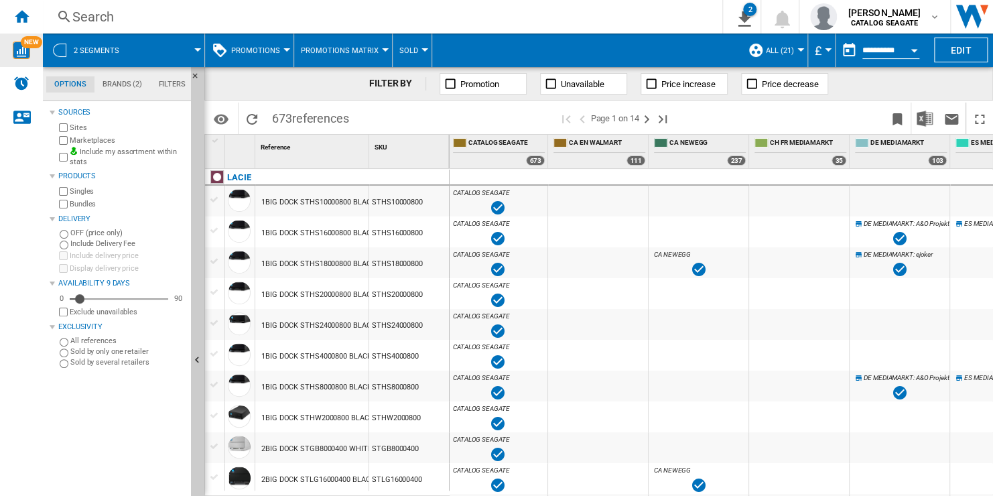
scroll to position [0, 113]
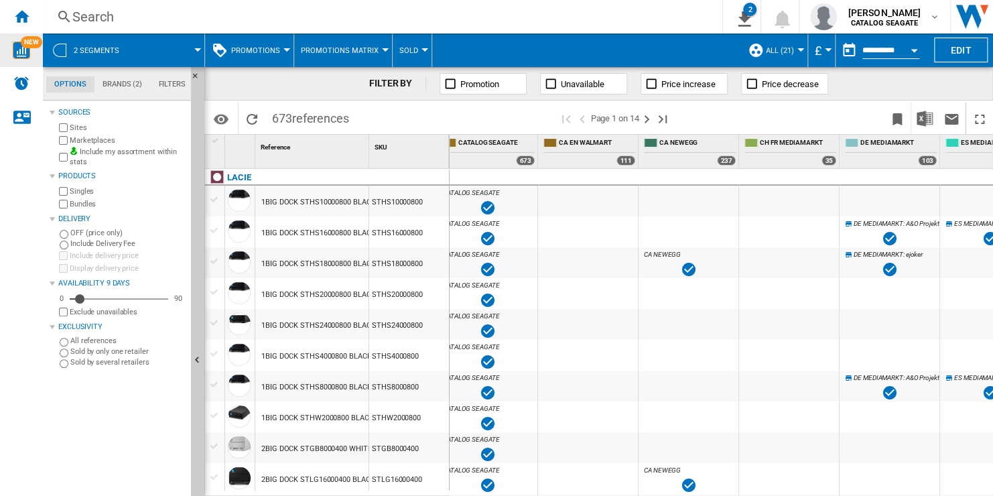
click at [670, 268] on div "CA NEWEGG : CA NEWEGG" at bounding box center [688, 263] width 94 height 31
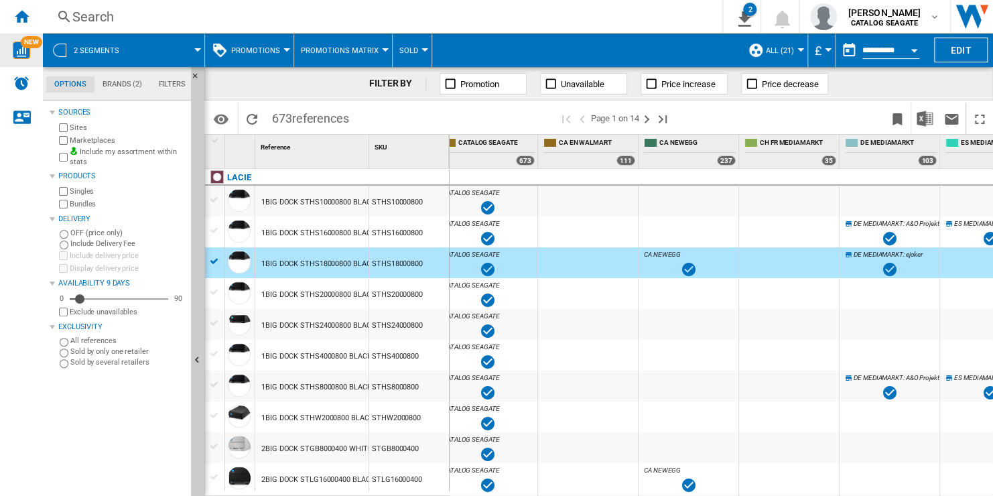
click at [410, 53] on span "Sold" at bounding box center [408, 50] width 19 height 9
click at [429, 81] on button "Prices" at bounding box center [419, 83] width 64 height 32
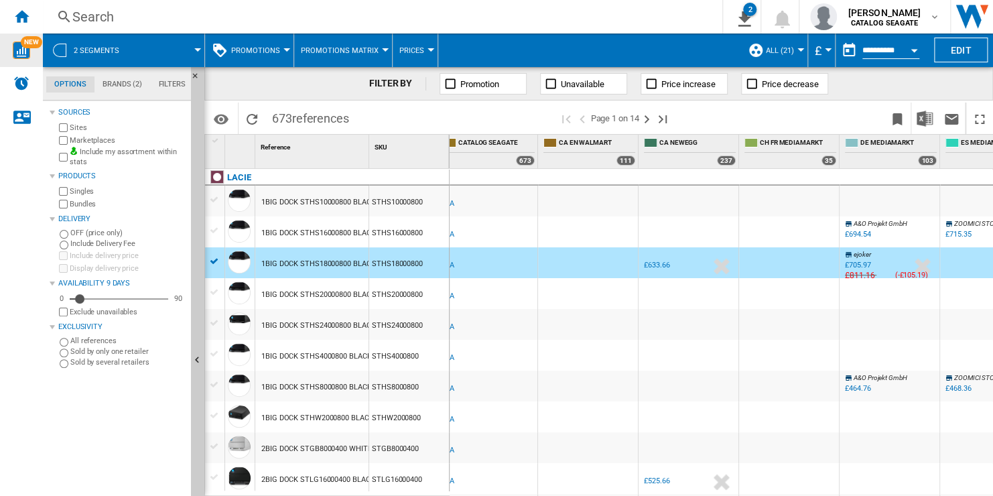
click at [658, 261] on div "£633.66" at bounding box center [656, 265] width 25 height 9
click at [273, 48] on span "Promotions" at bounding box center [255, 50] width 49 height 9
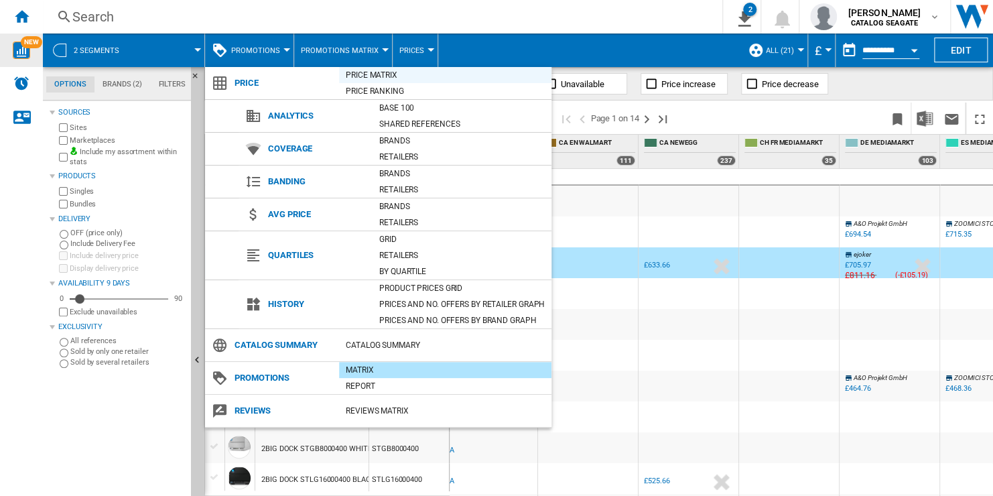
click at [362, 80] on div "Price Matrix" at bounding box center [445, 74] width 212 height 13
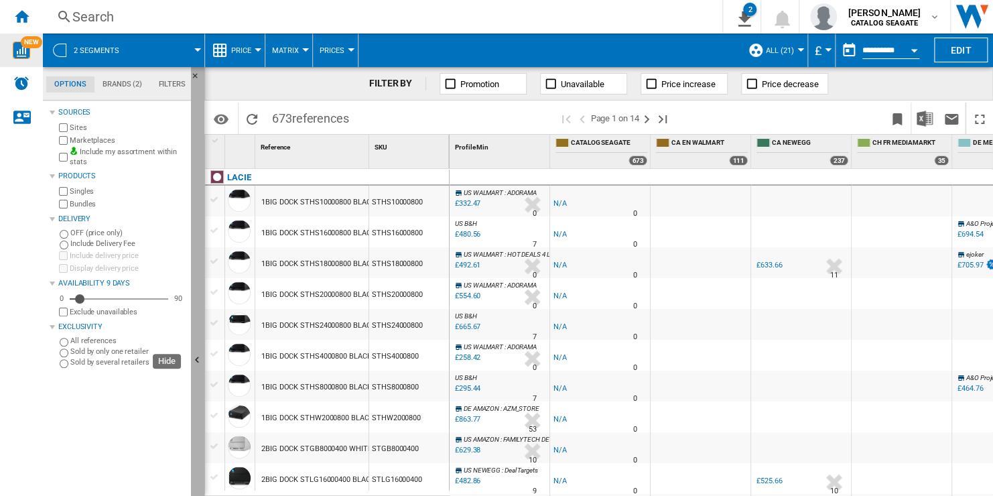
click at [198, 299] on button "Hide" at bounding box center [197, 360] width 13 height 587
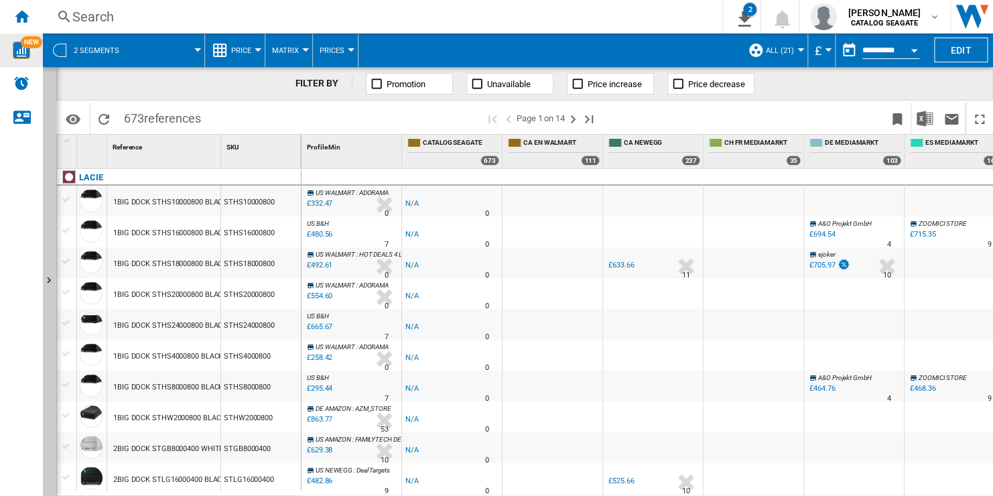
click at [249, 54] on span "Price" at bounding box center [241, 50] width 20 height 9
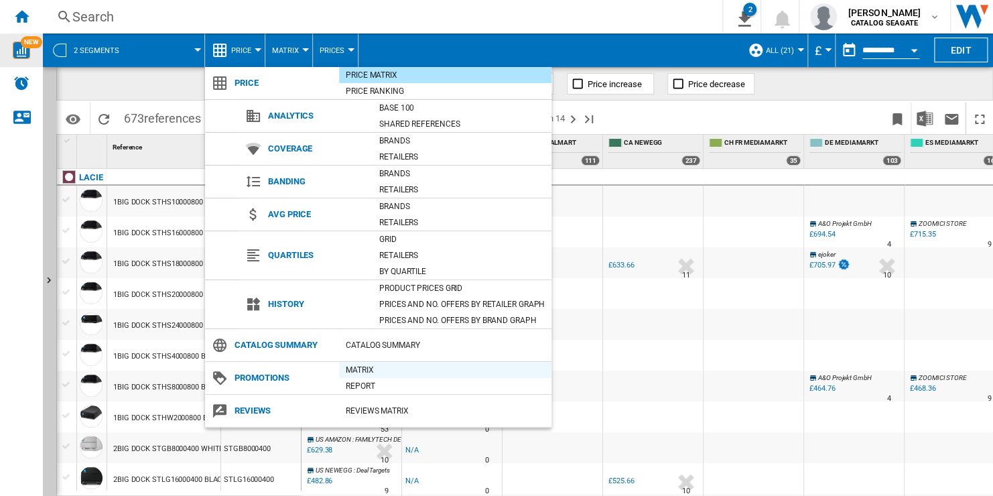
click at [413, 375] on div "Matrix" at bounding box center [445, 370] width 212 height 16
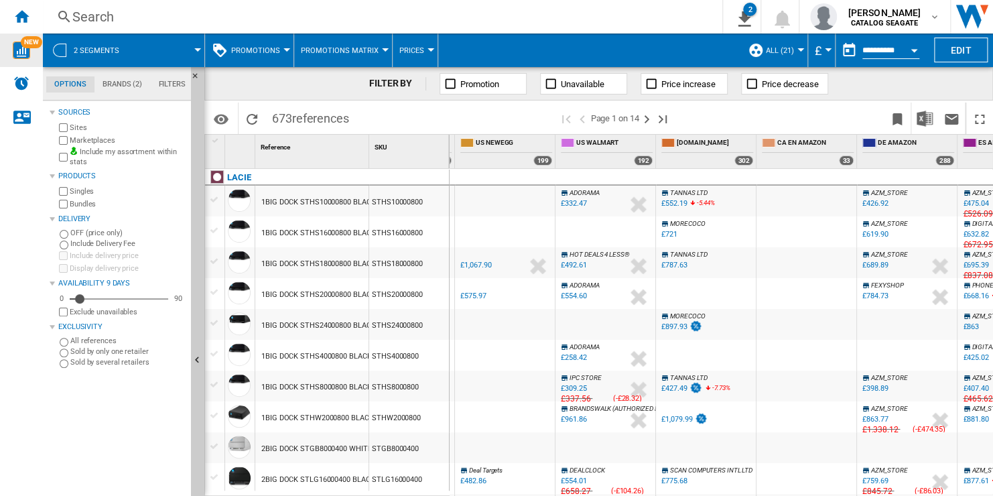
scroll to position [0, 849]
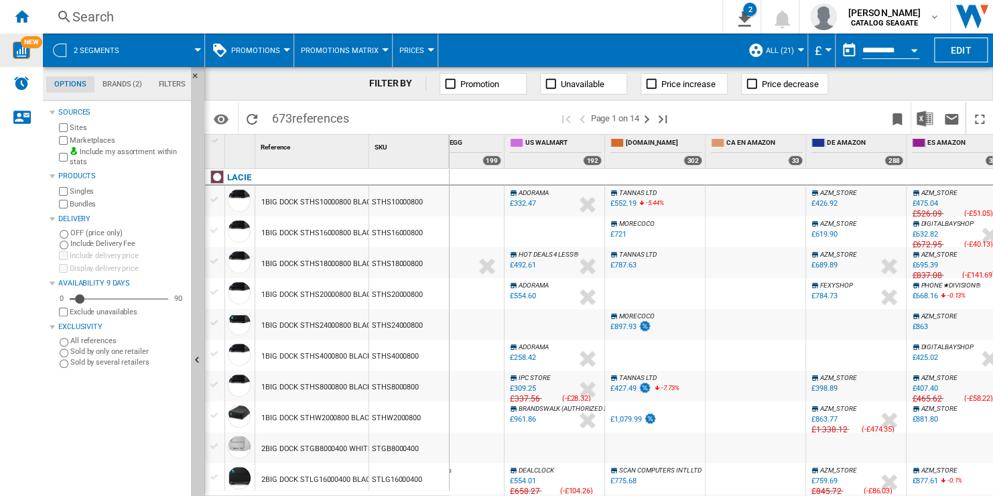
click at [474, 88] on span "Promotion" at bounding box center [479, 84] width 39 height 10
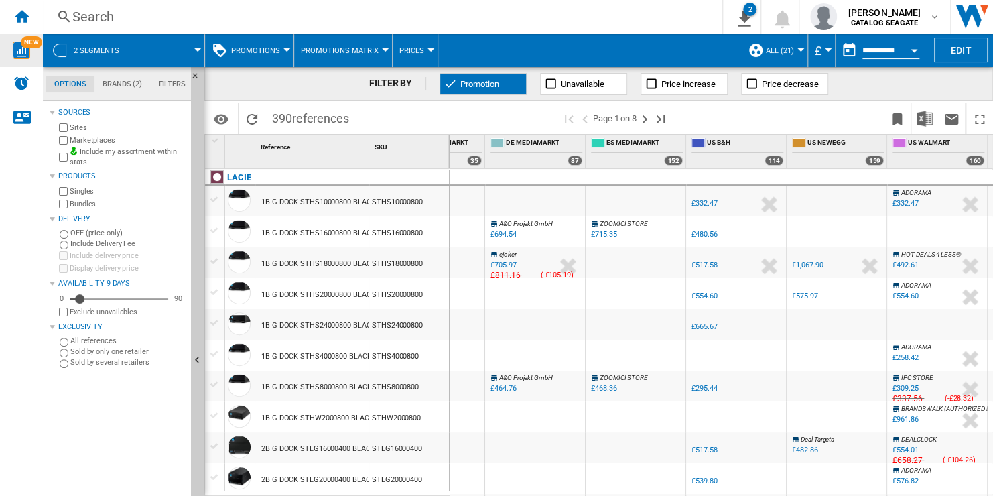
scroll to position [0, 557]
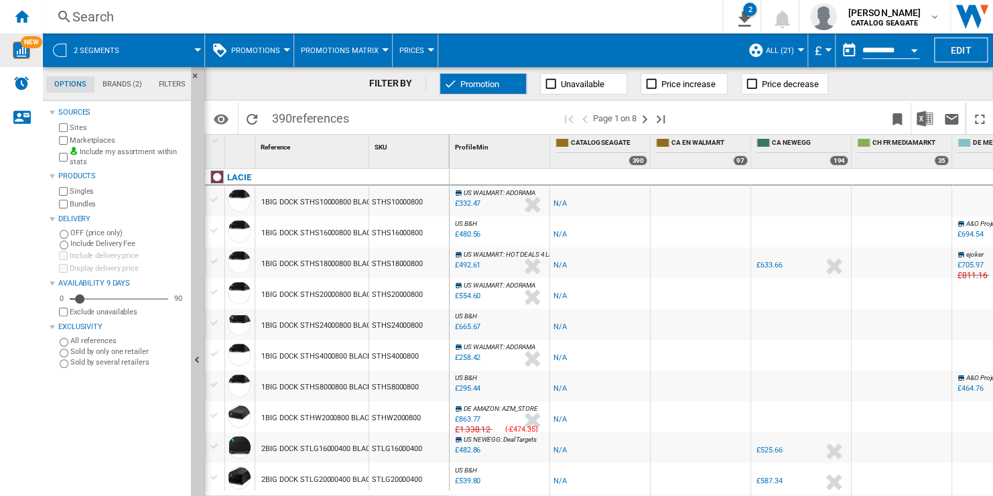
click at [374, 233] on div "STHS16000800" at bounding box center [409, 231] width 80 height 31
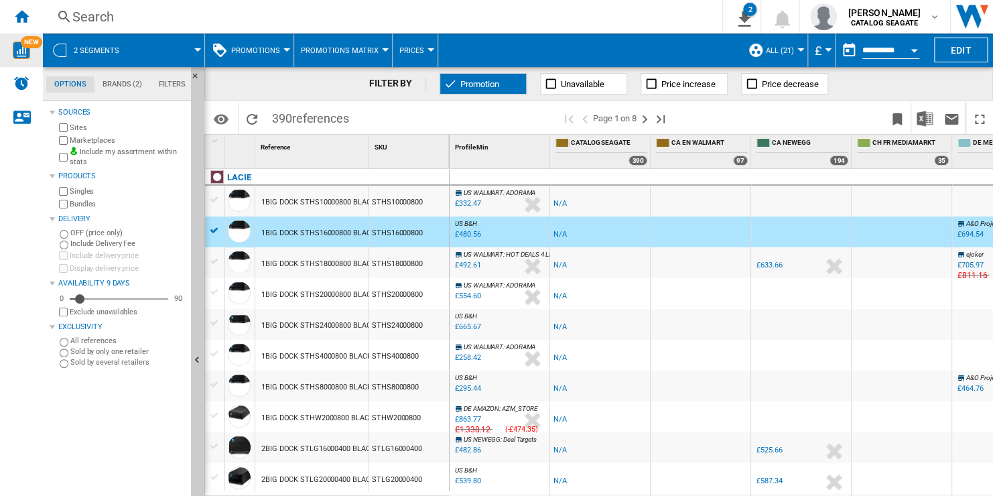
drag, startPoint x: 580, startPoint y: 490, endPoint x: 628, endPoint y: 490, distance: 48.2
click at [628, 490] on div "US WALMART : ADORAMA -1.0 % £332.47 % N/A £NaN ( £332.47 ) US WALMART : ADORAMA…" at bounding box center [721, 333] width 544 height 328
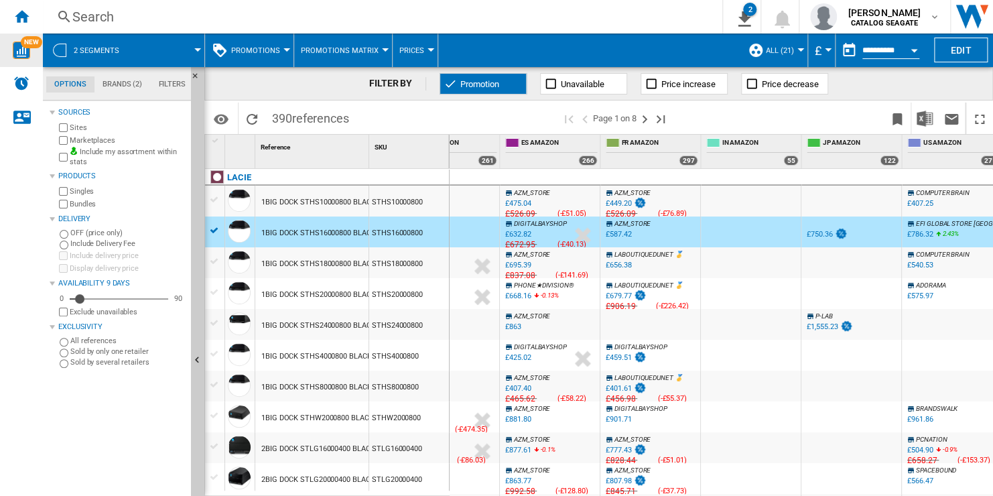
click at [484, 86] on span "Promotion" at bounding box center [479, 84] width 39 height 10
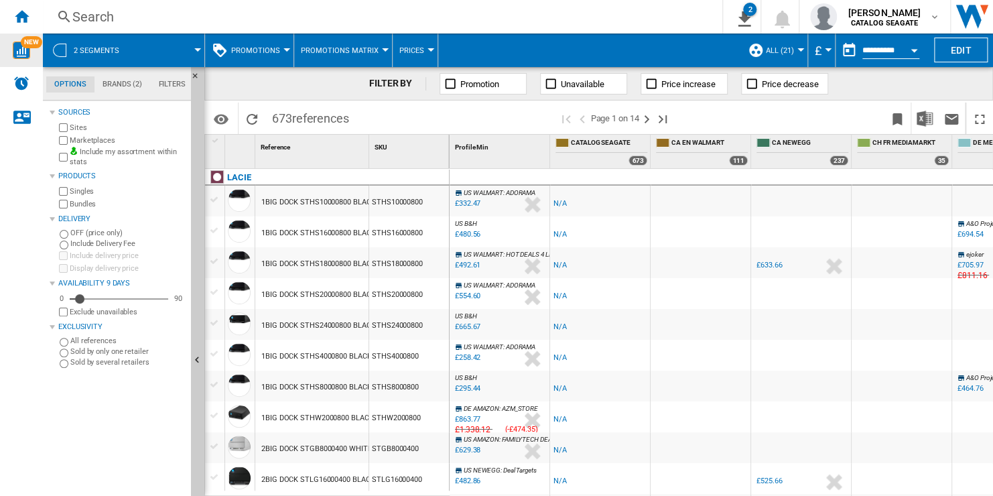
click at [379, 201] on div "STHS10000800" at bounding box center [409, 201] width 80 height 31
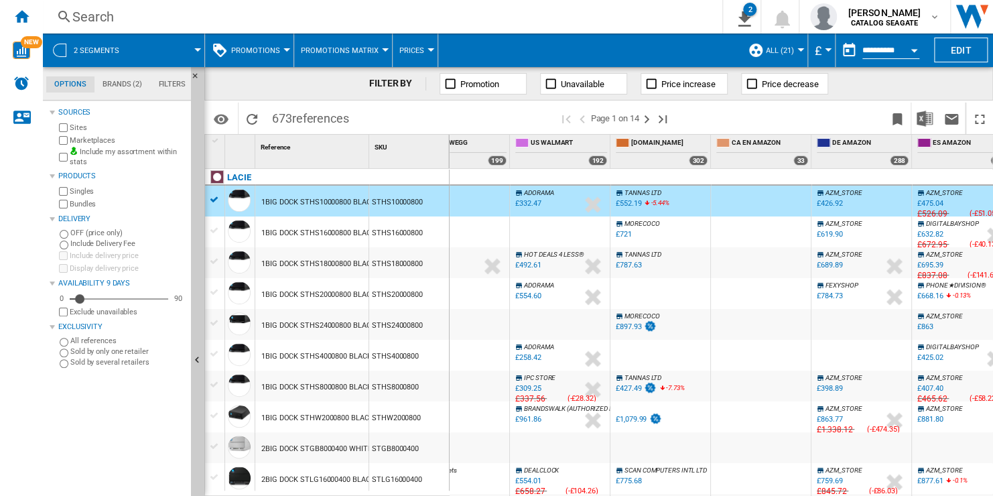
scroll to position [0, 848]
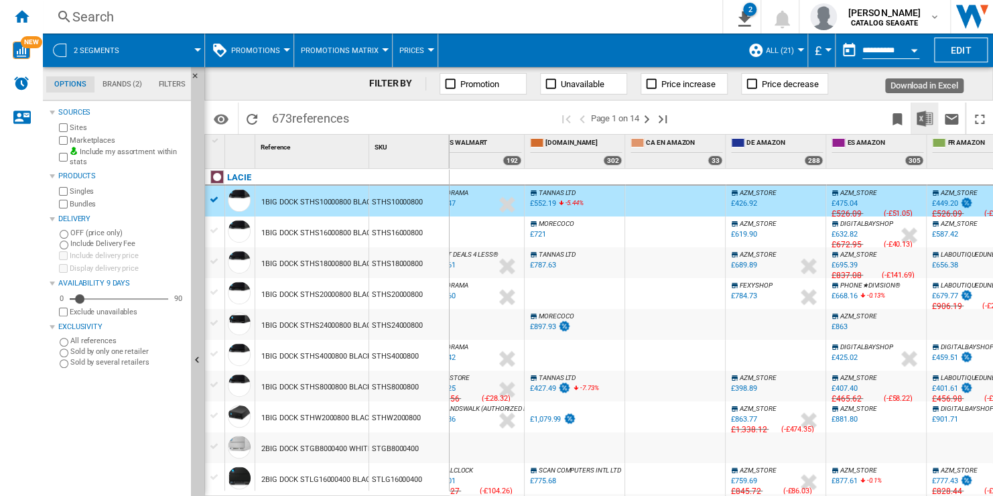
click at [928, 115] on img "Download in Excel" at bounding box center [924, 119] width 16 height 16
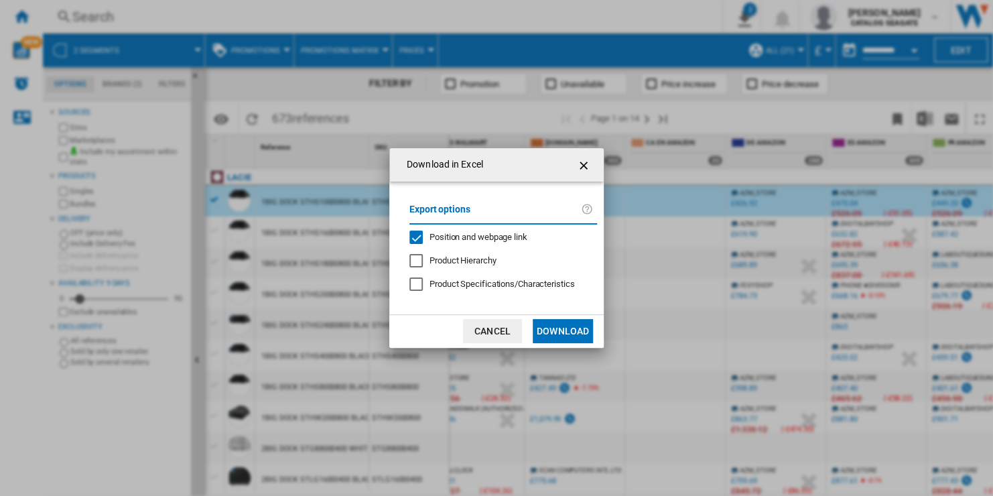
click at [510, 238] on span "Position and webpage link" at bounding box center [478, 237] width 98 height 10
click at [572, 331] on button "Download" at bounding box center [562, 331] width 60 height 24
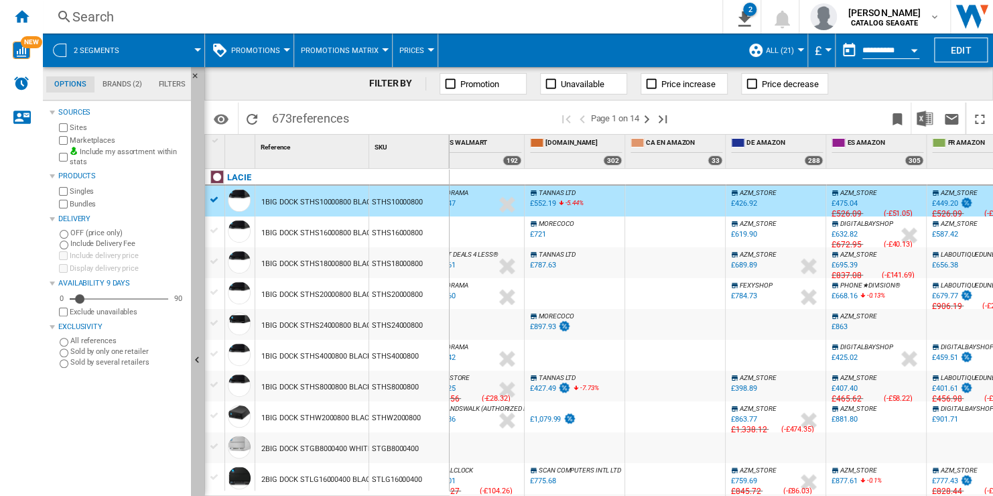
click at [193, 346] on button "Hide" at bounding box center [197, 360] width 13 height 587
